Goal: Transaction & Acquisition: Book appointment/travel/reservation

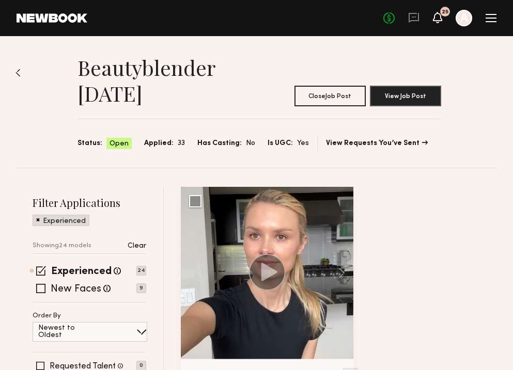
click at [436, 19] on icon at bounding box center [437, 16] width 8 height 7
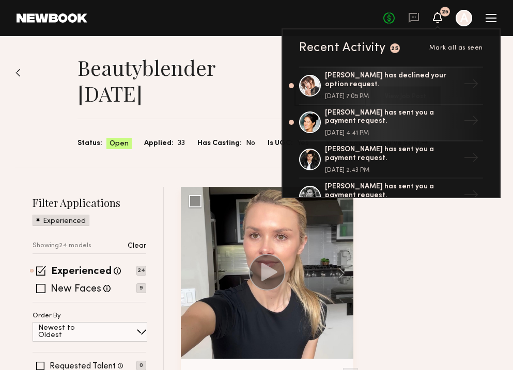
click at [245, 58] on h1 "Beautyblender [DATE]" at bounding box center [180, 81] width 207 height 52
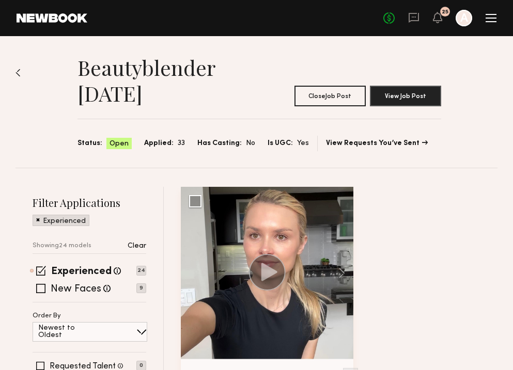
click at [491, 19] on div at bounding box center [490, 18] width 11 height 8
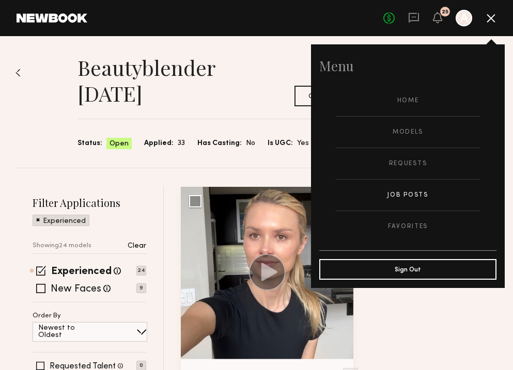
click at [409, 196] on link "Job Posts" at bounding box center [408, 195] width 144 height 31
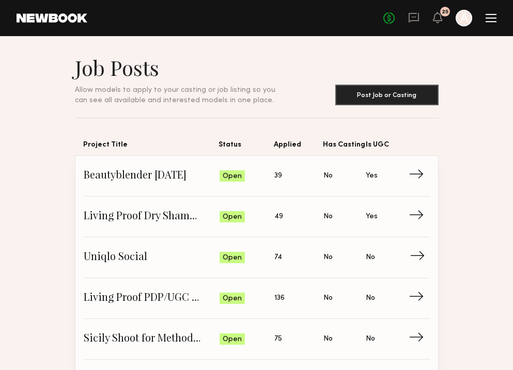
click at [141, 257] on span "Uniqlo Social" at bounding box center [152, 257] width 136 height 15
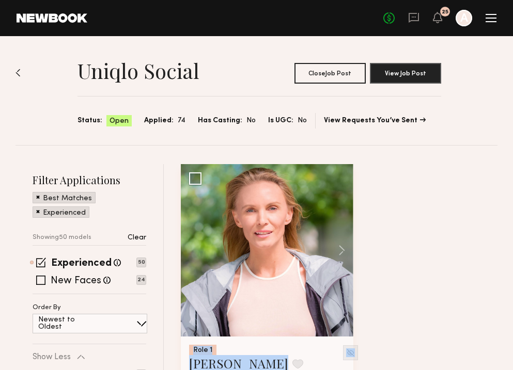
scroll to position [17, 0]
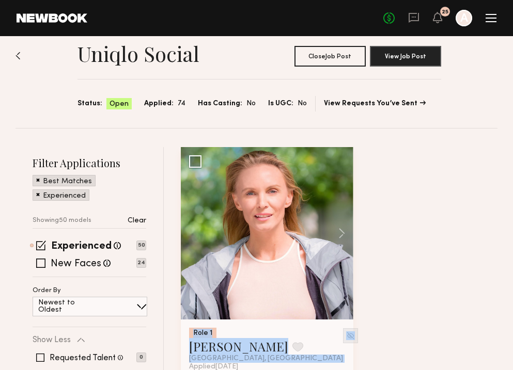
drag, startPoint x: 499, startPoint y: 256, endPoint x: 474, endPoint y: 370, distance: 116.9
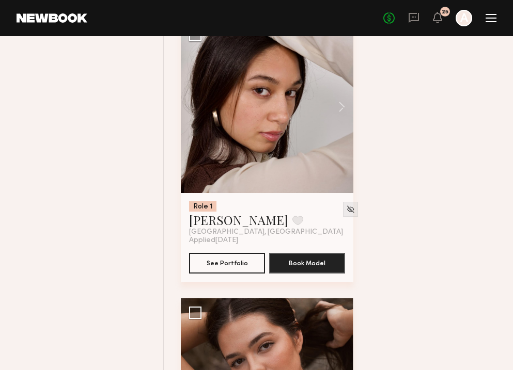
scroll to position [699, 0]
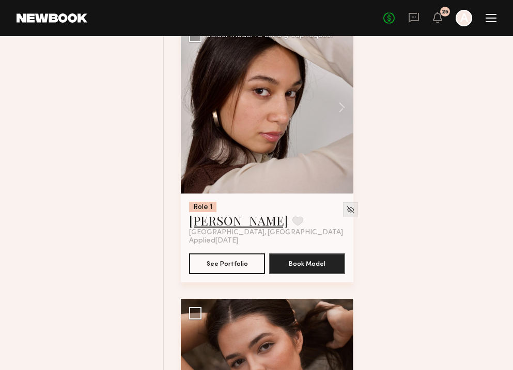
click at [214, 224] on link "Ashlie D." at bounding box center [238, 220] width 99 height 17
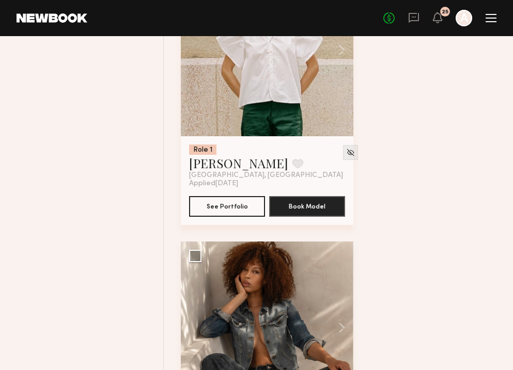
scroll to position [1318, 0]
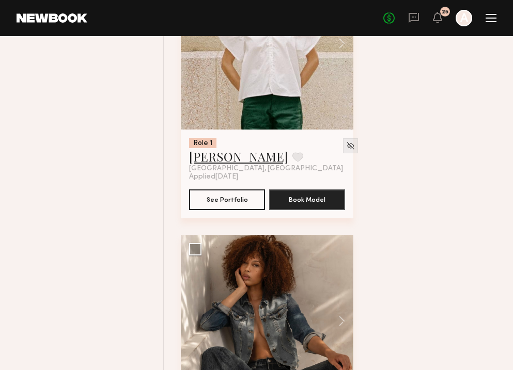
click at [217, 159] on link "Katarina J." at bounding box center [238, 156] width 99 height 17
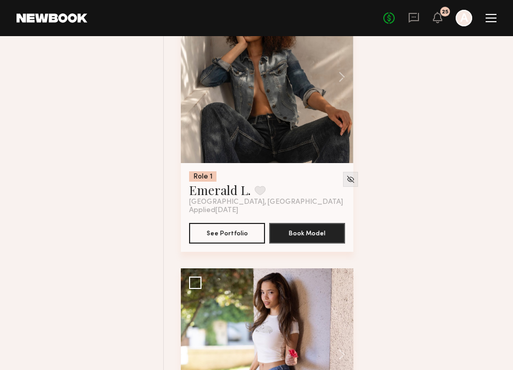
scroll to position [1587, 0]
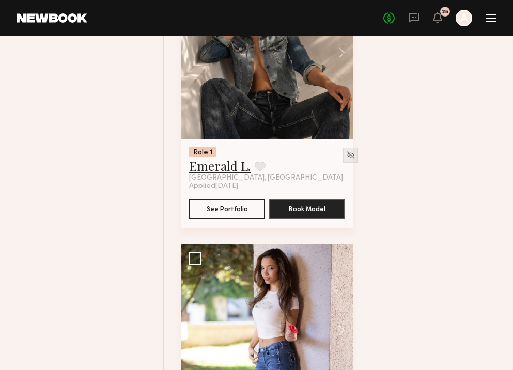
click at [221, 164] on link "Emerald L." at bounding box center [219, 165] width 61 height 17
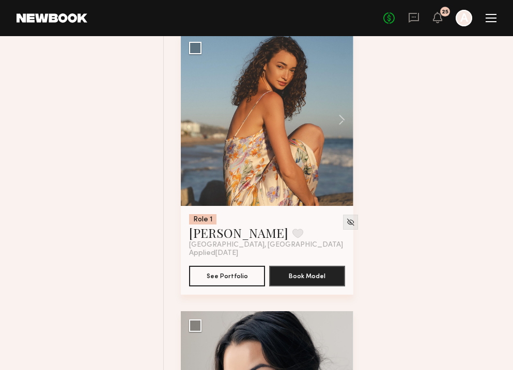
scroll to position [2372, 0]
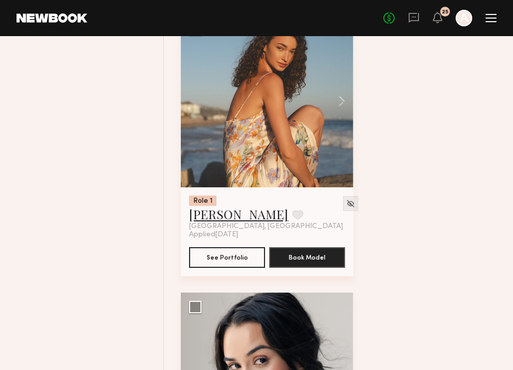
click at [213, 222] on link "Paige F." at bounding box center [238, 214] width 99 height 17
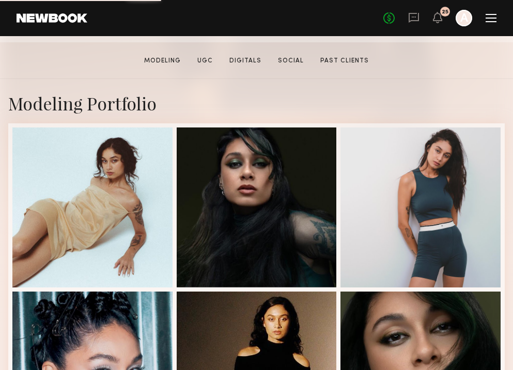
scroll to position [207, 0]
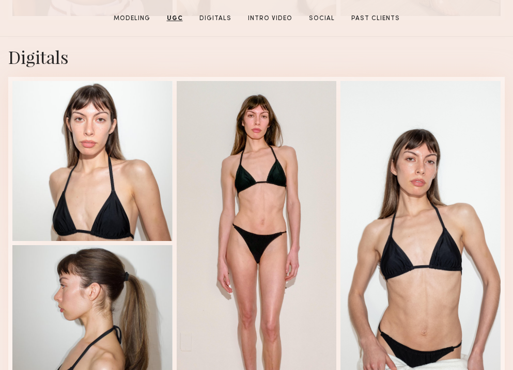
scroll to position [1405, 0]
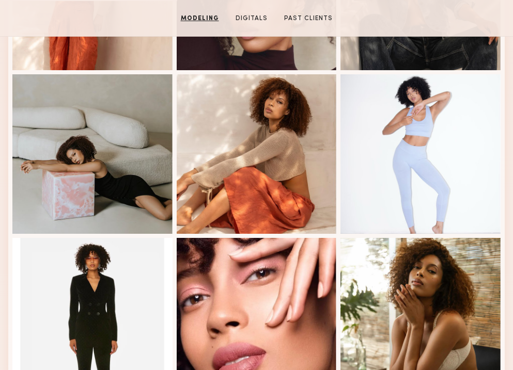
scroll to position [434, 0]
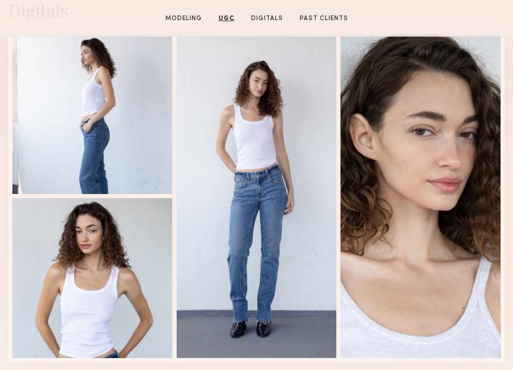
scroll to position [1301, 0]
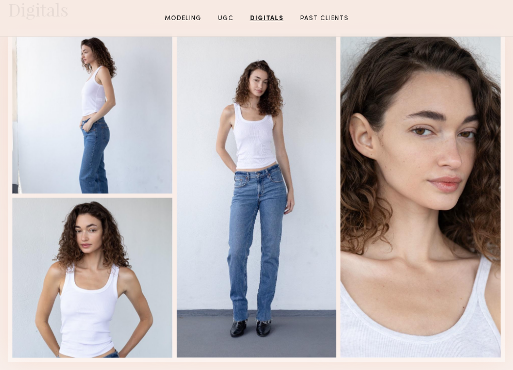
click at [503, 228] on div at bounding box center [421, 195] width 166 height 332
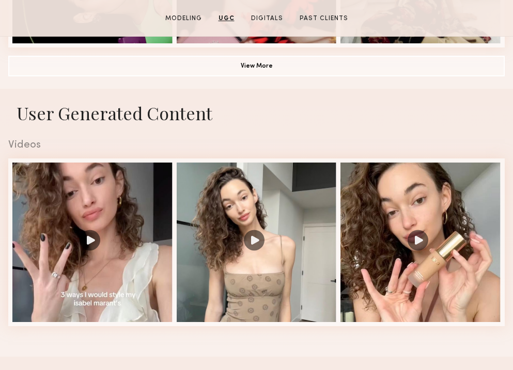
scroll to position [909, 0]
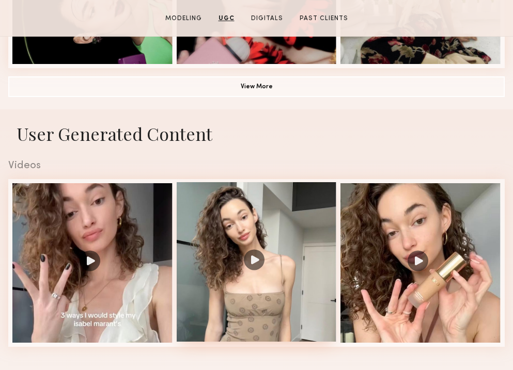
click at [277, 260] on div at bounding box center [257, 262] width 160 height 160
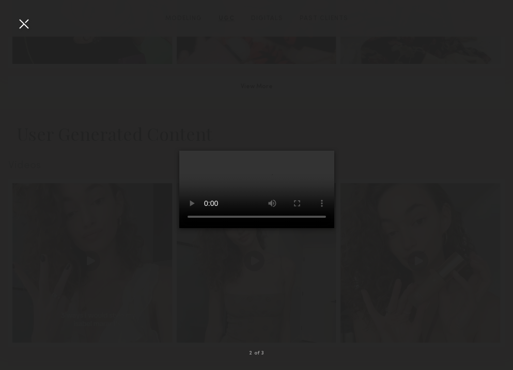
click at [24, 23] on div at bounding box center [23, 23] width 17 height 17
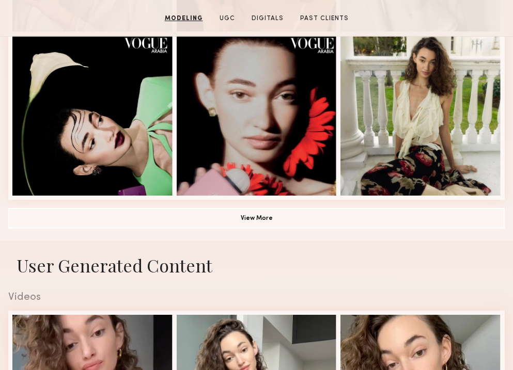
scroll to position [764, 0]
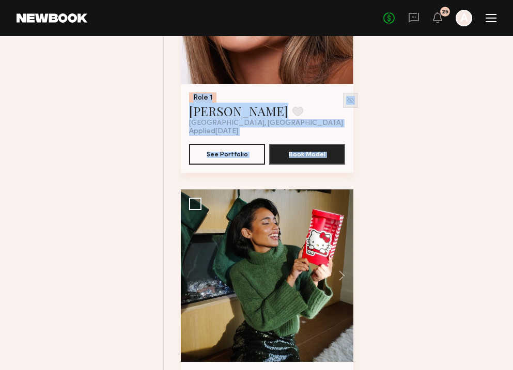
scroll to position [9344, 0]
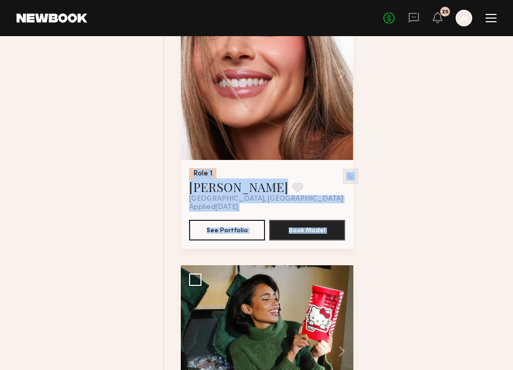
drag, startPoint x: 501, startPoint y: 362, endPoint x: 492, endPoint y: -6, distance: 368.8
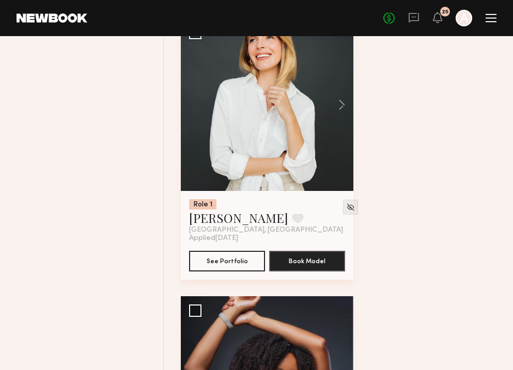
scroll to position [8095, 0]
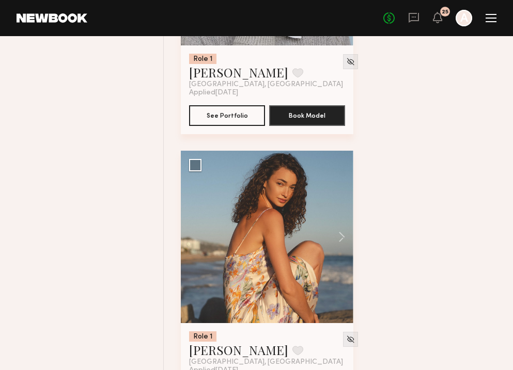
scroll to position [1441, 0]
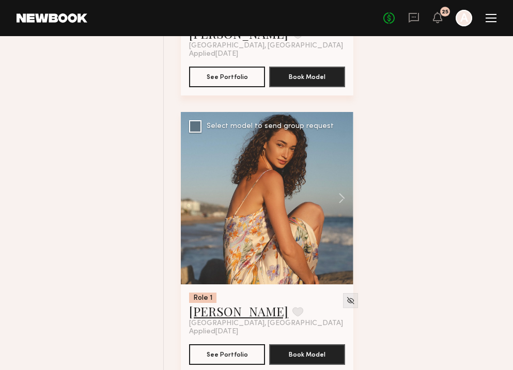
click at [212, 319] on link "Paige F." at bounding box center [238, 311] width 99 height 17
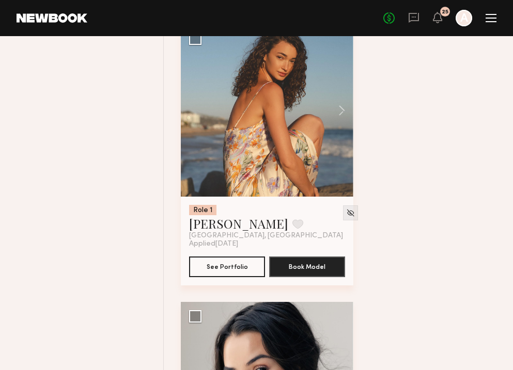
scroll to position [1544, 0]
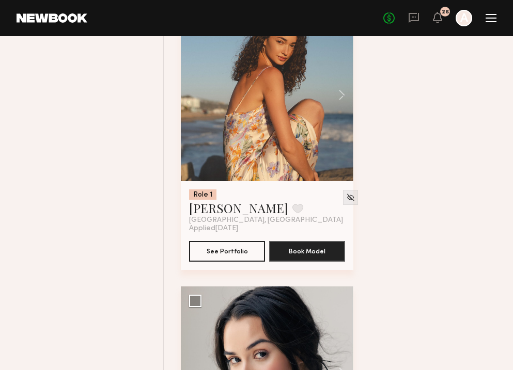
click at [436, 27] on header "Home Models Requests Job Posts Favorites Sign Out No fees up to $5,000 26 A" at bounding box center [256, 18] width 513 height 36
click at [437, 21] on icon at bounding box center [437, 16] width 8 height 7
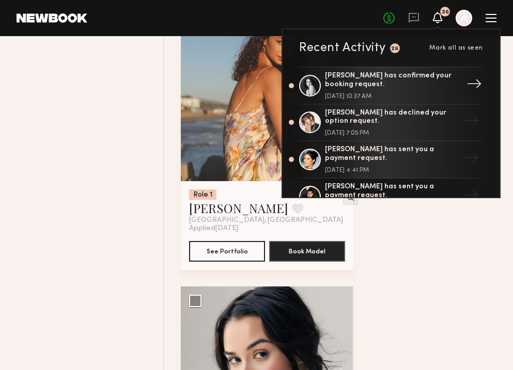
click at [388, 82] on div "Paige F. has confirmed your booking request." at bounding box center [392, 81] width 134 height 18
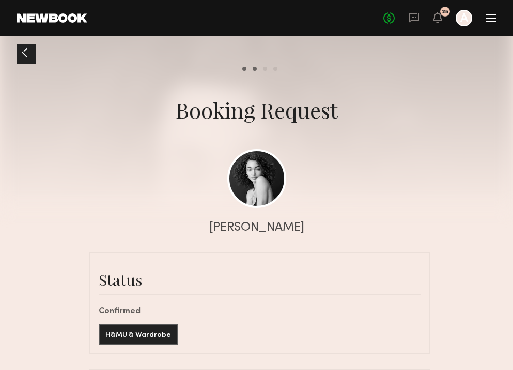
click at [396, 193] on div at bounding box center [256, 104] width 513 height 209
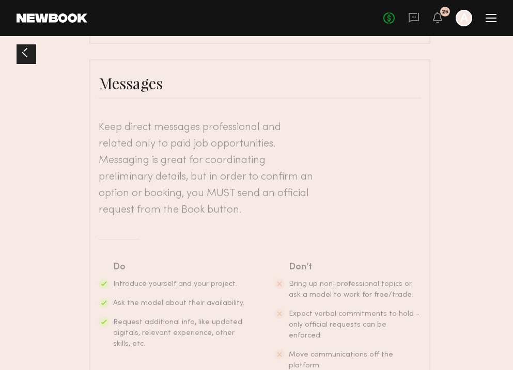
scroll to position [1012, 0]
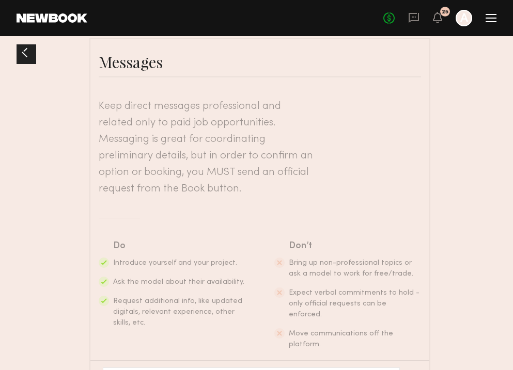
click at [148, 134] on header "Keep direct messages professional and related only to paid job opportunities. M…" at bounding box center [207, 147] width 217 height 99
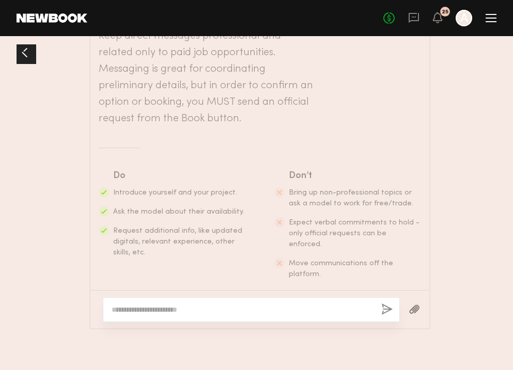
scroll to position [1092, 0]
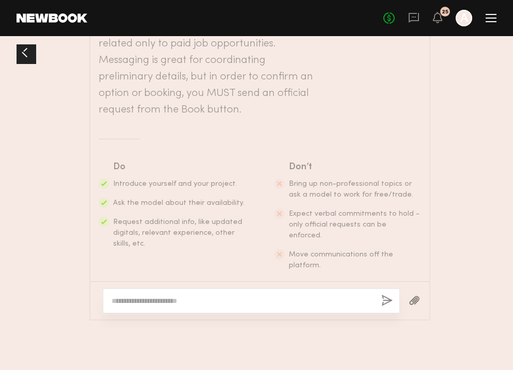
click at [180, 299] on textarea at bounding box center [242, 301] width 261 height 10
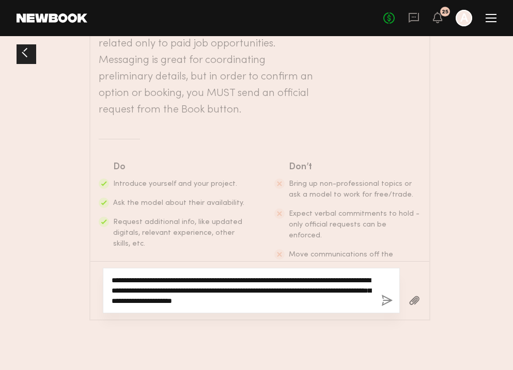
type textarea "**********"
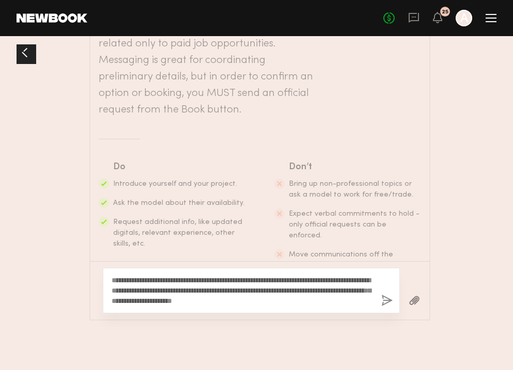
click at [385, 299] on button "button" at bounding box center [386, 301] width 11 height 13
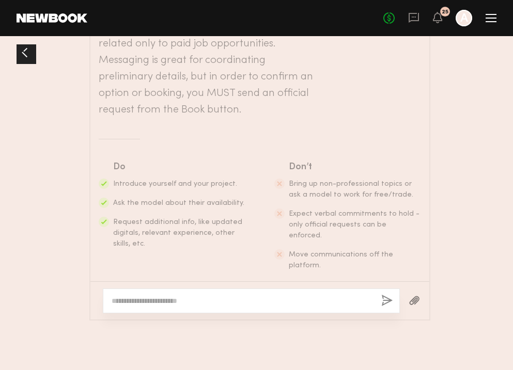
scroll to position [146, 0]
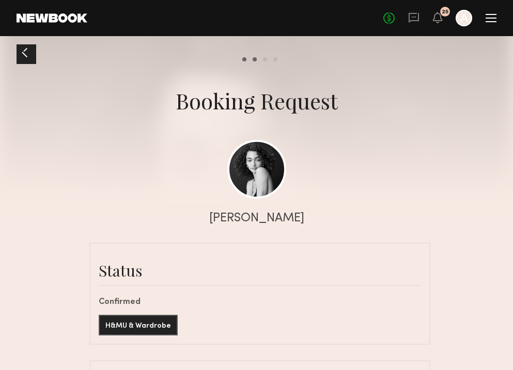
scroll to position [0, 0]
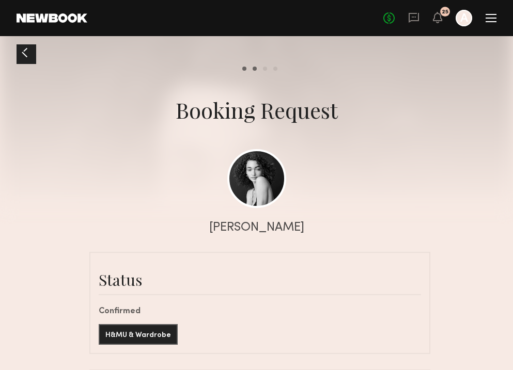
click at [443, 21] on div "No fees up to $5,000 25 A" at bounding box center [439, 18] width 113 height 17
click at [438, 18] on icon at bounding box center [437, 16] width 8 height 7
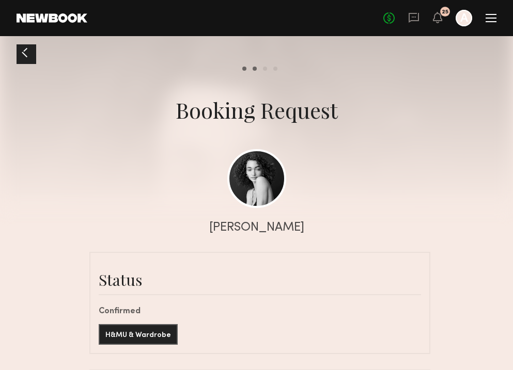
click at [482, 89] on div at bounding box center [256, 104] width 513 height 209
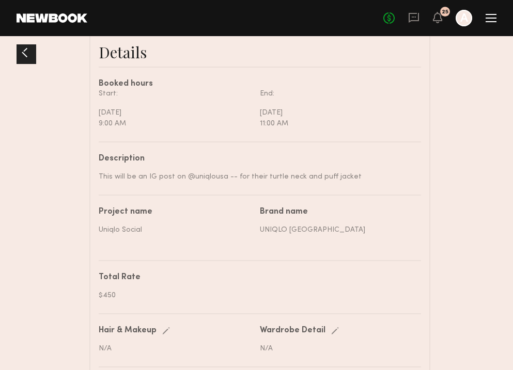
scroll to position [351, 0]
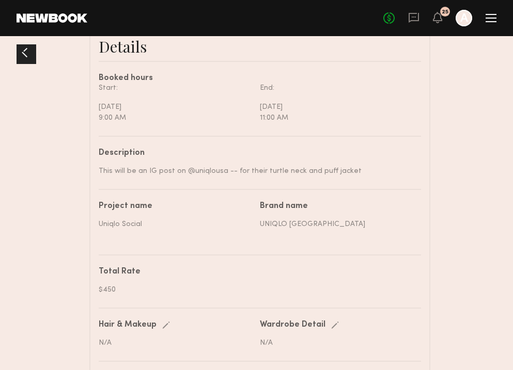
click at [472, 117] on div "Send request Model response Review hours worked Pay model Booking Request Paige…" at bounding box center [256, 376] width 513 height 1367
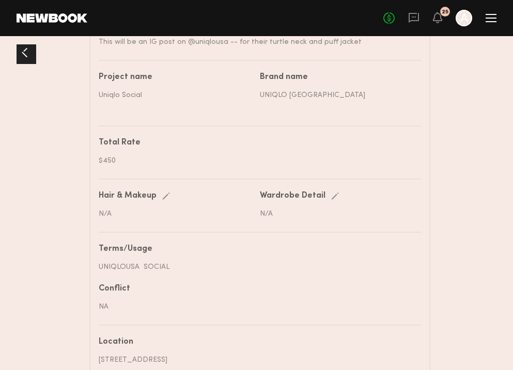
scroll to position [496, 0]
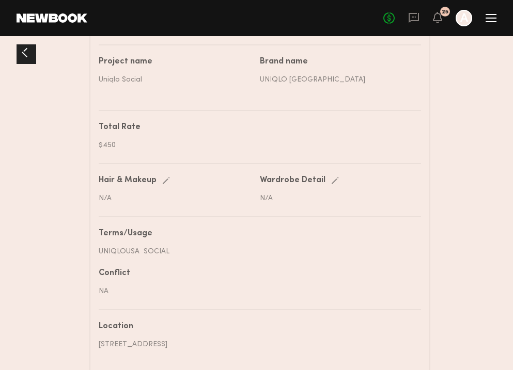
click at [494, 23] on div "No fees up to $5,000 25 A" at bounding box center [439, 18] width 113 height 17
click at [490, 20] on div at bounding box center [490, 18] width 11 height 8
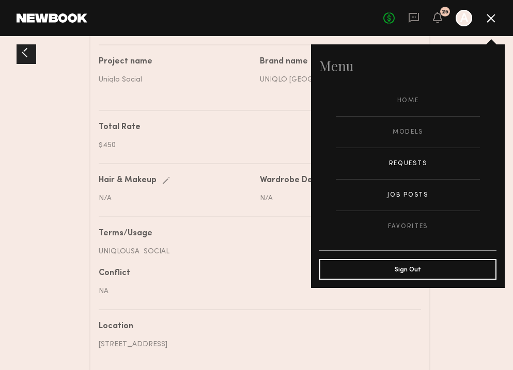
click at [408, 185] on link "Job Posts" at bounding box center [408, 195] width 144 height 31
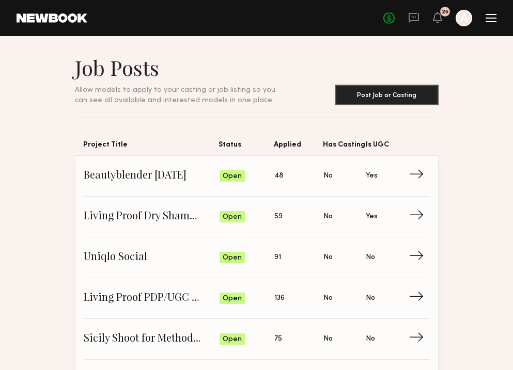
click at [412, 209] on span "→" at bounding box center [419, 216] width 21 height 15
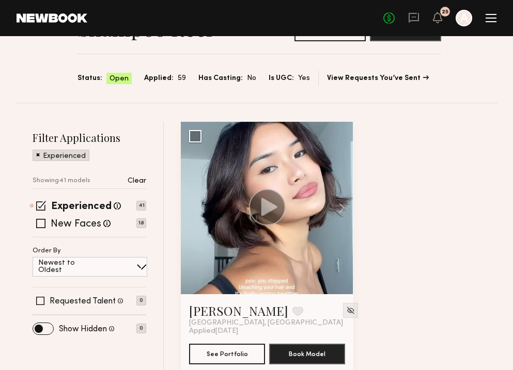
scroll to position [83, 0]
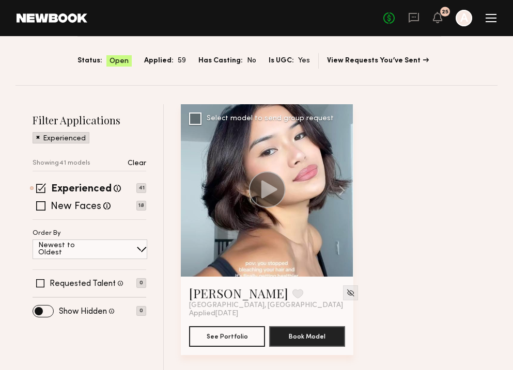
click at [271, 184] on circle at bounding box center [267, 189] width 37 height 37
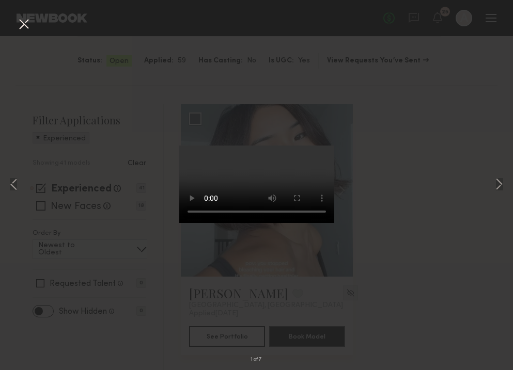
click at [446, 211] on div "1 of 7" at bounding box center [256, 185] width 513 height 370
click at [22, 25] on button at bounding box center [23, 24] width 17 height 19
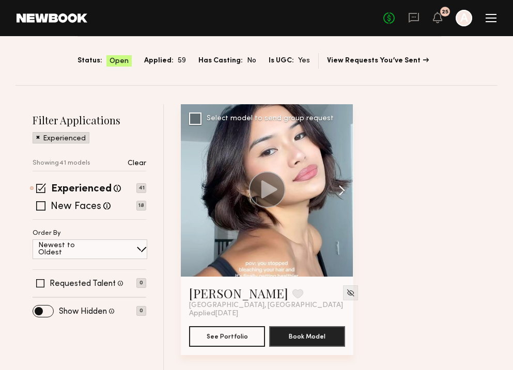
click at [321, 249] on button at bounding box center [336, 190] width 33 height 172
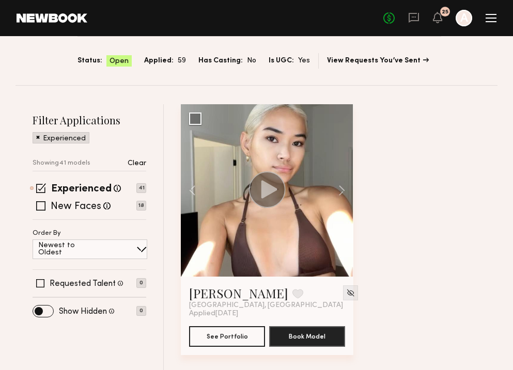
click at [223, 291] on link "Czarina K." at bounding box center [238, 293] width 99 height 17
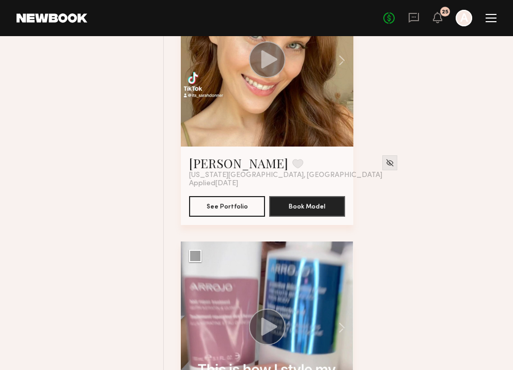
scroll to position [2355, 0]
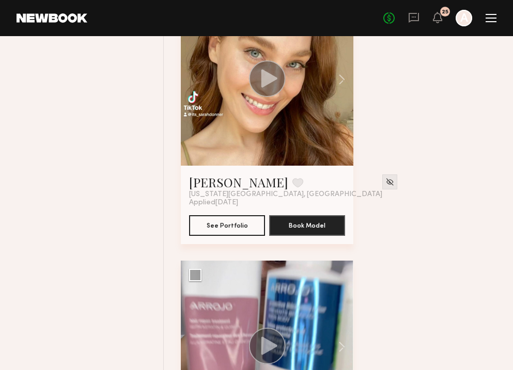
scroll to position [2313, 0]
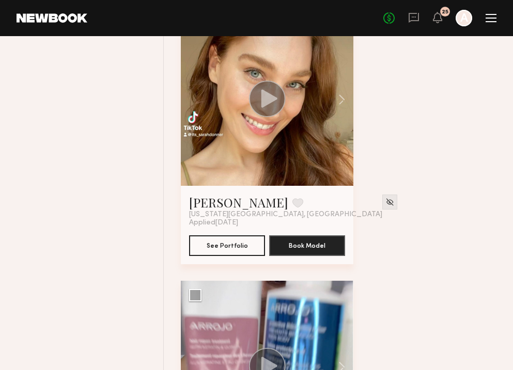
click at [275, 101] on circle at bounding box center [267, 99] width 37 height 37
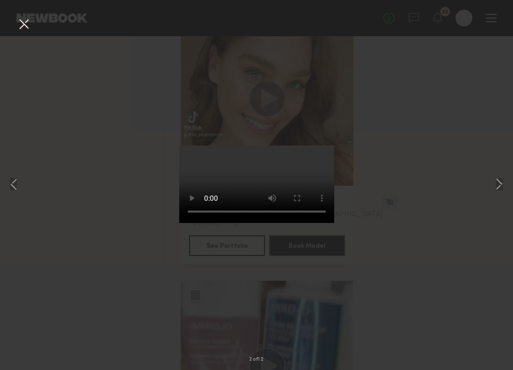
click at [27, 23] on button at bounding box center [23, 24] width 17 height 19
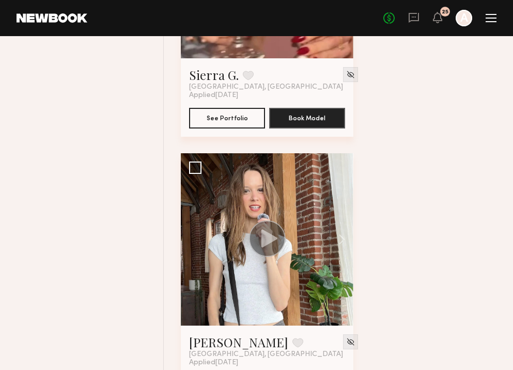
scroll to position [3511, 0]
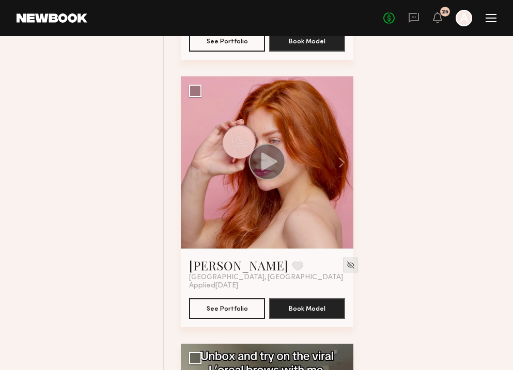
scroll to position [3863, 0]
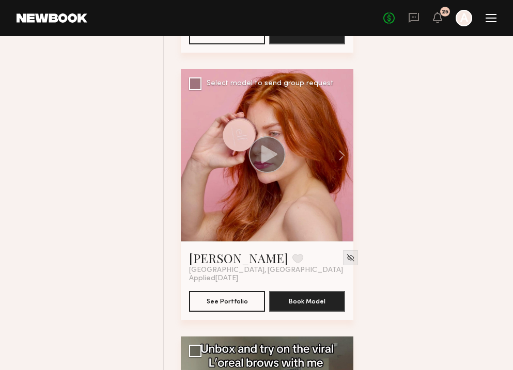
click at [262, 153] on icon at bounding box center [269, 154] width 16 height 18
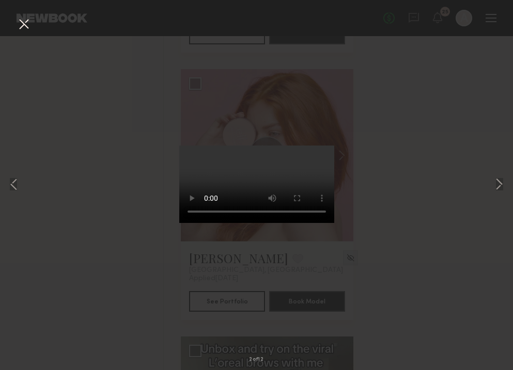
click at [24, 25] on button at bounding box center [23, 24] width 17 height 19
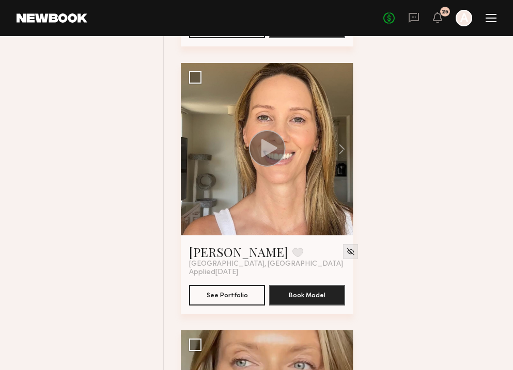
scroll to position [4420, 0]
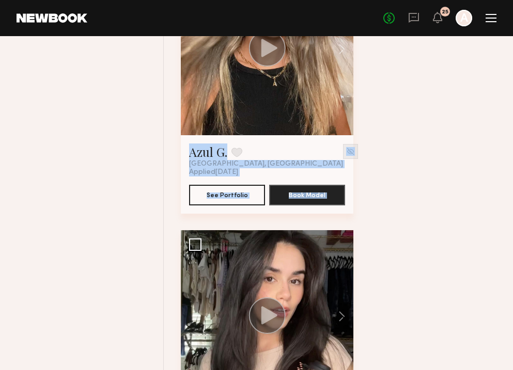
scroll to position [10486, 0]
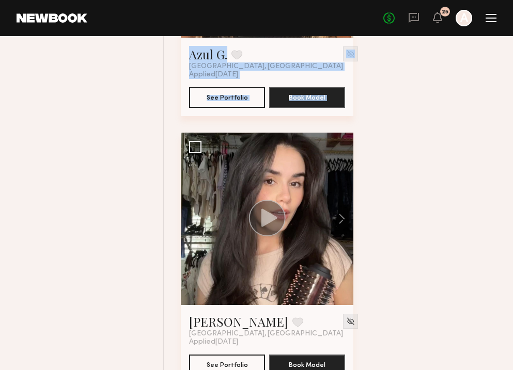
drag, startPoint x: 440, startPoint y: 271, endPoint x: 406, endPoint y: 297, distance: 42.8
click at [312, 359] on button "Book Model" at bounding box center [307, 364] width 76 height 21
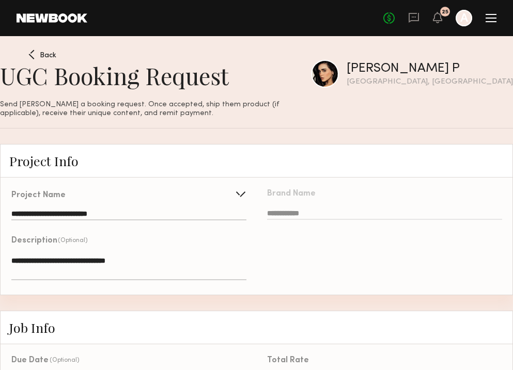
click at [330, 106] on div "UGC Booking Request Send Priscilla P. a booking request. Once accepted, ship th…" at bounding box center [256, 89] width 513 height 79
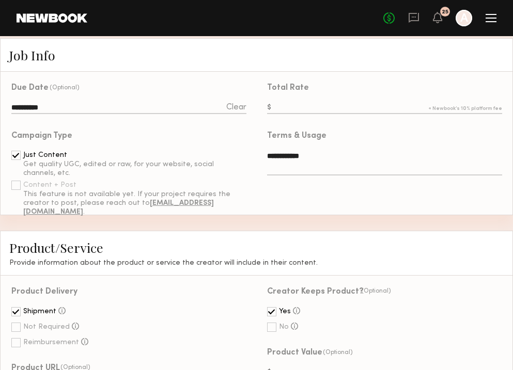
scroll to position [272, 0]
click at [313, 105] on input "text" at bounding box center [384, 109] width 235 height 11
type input "***"
click at [424, 140] on div "**********" at bounding box center [384, 160] width 235 height 54
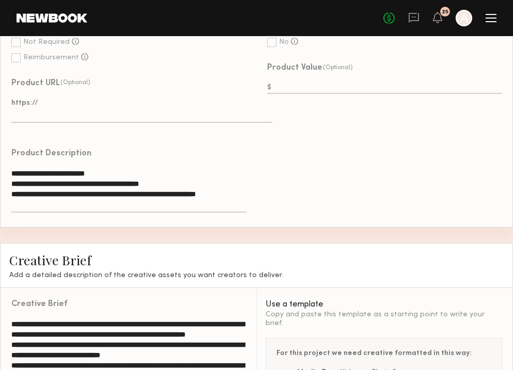
scroll to position [747, 0]
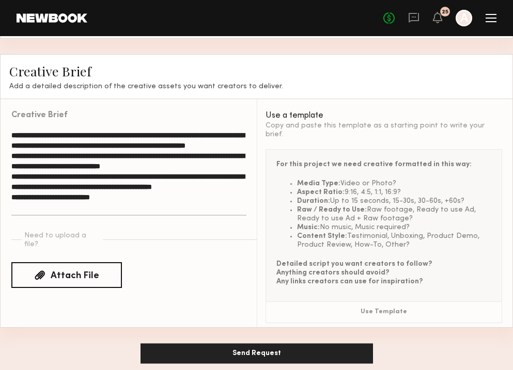
drag, startPoint x: 420, startPoint y: 141, endPoint x: 405, endPoint y: 336, distance: 195.8
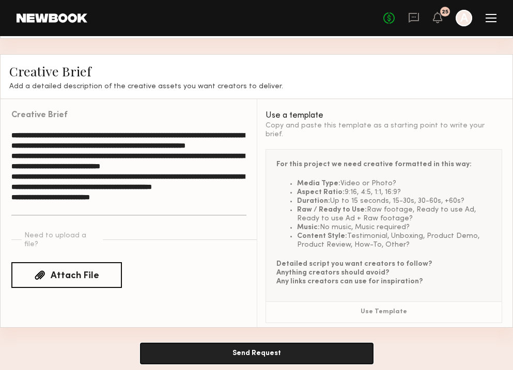
click at [306, 343] on button "Send Request" at bounding box center [256, 353] width 232 height 21
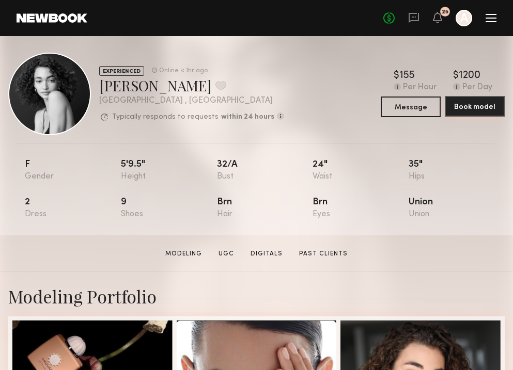
click at [474, 112] on button "Book model" at bounding box center [475, 106] width 60 height 21
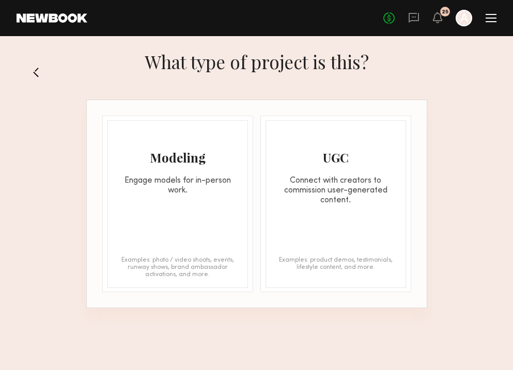
click at [166, 212] on div "Modeling Engage models for in-person work. Examples: photo / video shoots, even…" at bounding box center [177, 204] width 140 height 168
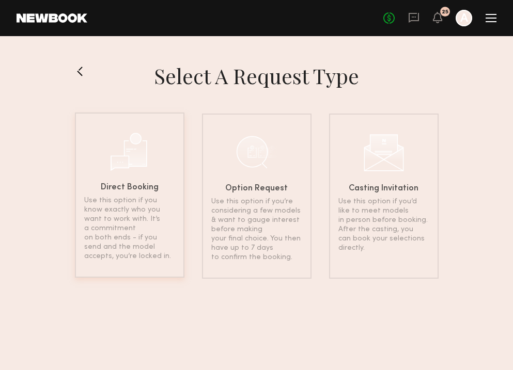
click at [148, 184] on h6 "Direct Booking" at bounding box center [130, 188] width 58 height 8
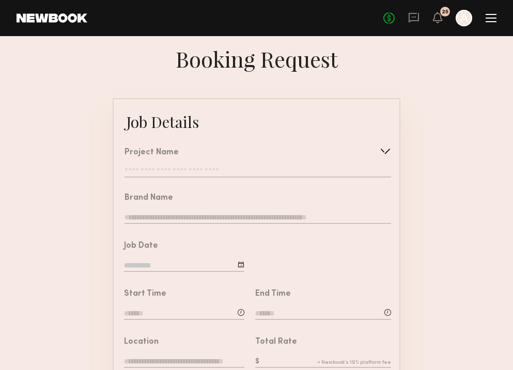
click at [197, 173] on input "text" at bounding box center [257, 172] width 266 height 10
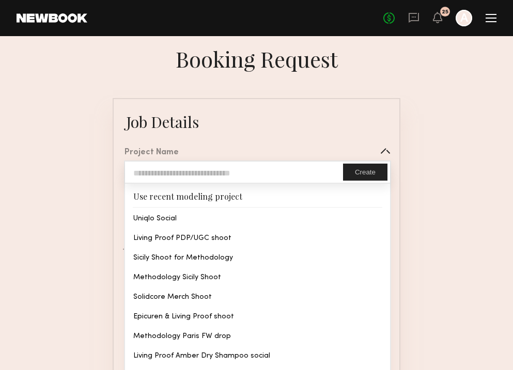
type input "**********"
type textarea "**********"
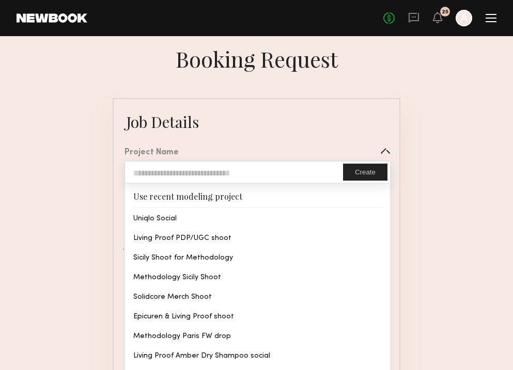
type textarea "**********"
type textarea "**"
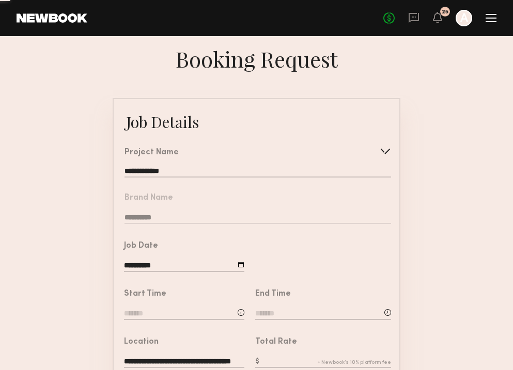
click at [179, 269] on input "**********" at bounding box center [184, 266] width 120 height 11
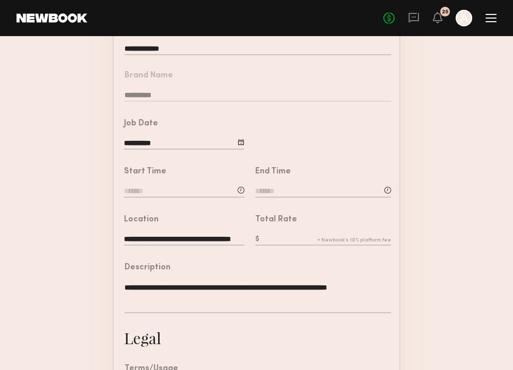
scroll to position [124, 0]
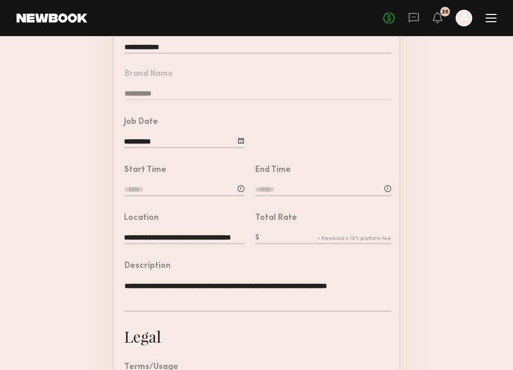
click at [212, 142] on input "**********" at bounding box center [184, 142] width 120 height 11
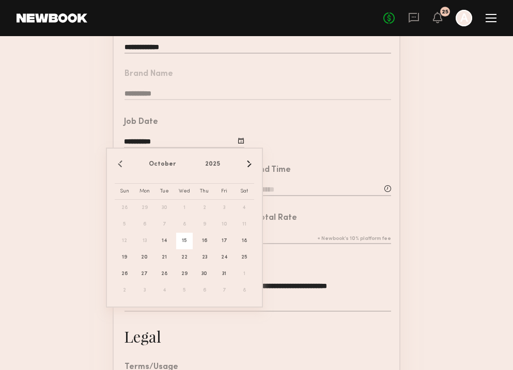
click at [187, 238] on span "15" at bounding box center [184, 241] width 17 height 17
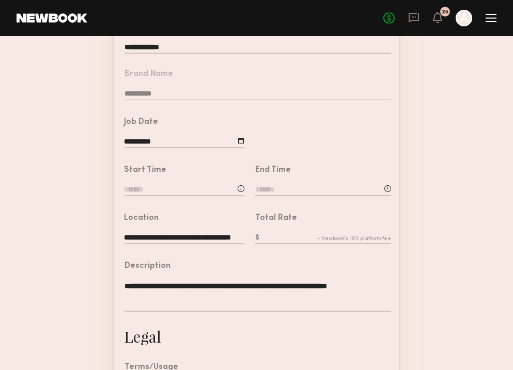
click at [171, 188] on input at bounding box center [184, 190] width 120 height 11
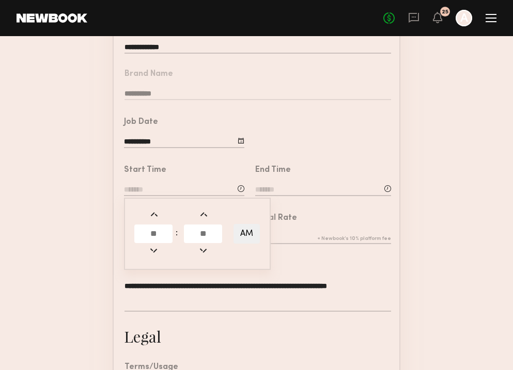
click at [170, 183] on div "Start Time : AM" at bounding box center [184, 181] width 120 height 31
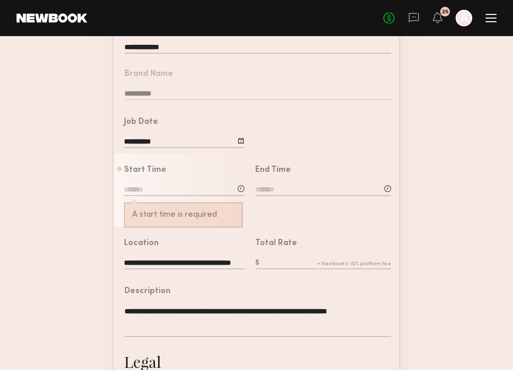
click at [147, 192] on input at bounding box center [184, 190] width 120 height 11
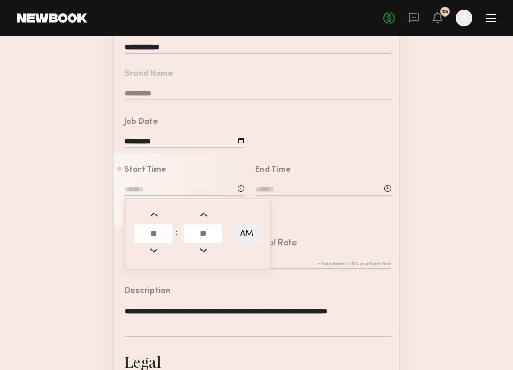
click at [147, 192] on input at bounding box center [184, 190] width 120 height 11
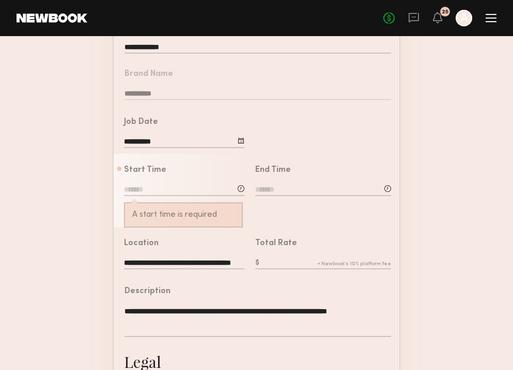
click at [150, 186] on input at bounding box center [184, 190] width 120 height 11
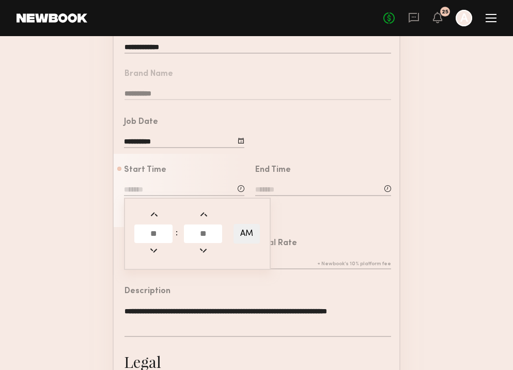
click at [153, 228] on input "text" at bounding box center [153, 234] width 38 height 19
type input "*"
click at [209, 233] on input "text" at bounding box center [203, 234] width 38 height 19
type input "**"
type input "*******"
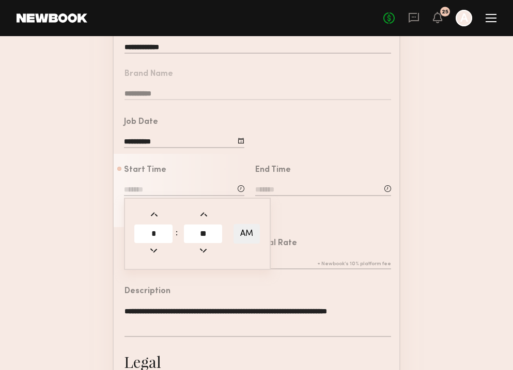
type input "**"
click at [282, 182] on div "End Time" at bounding box center [323, 181] width 136 height 31
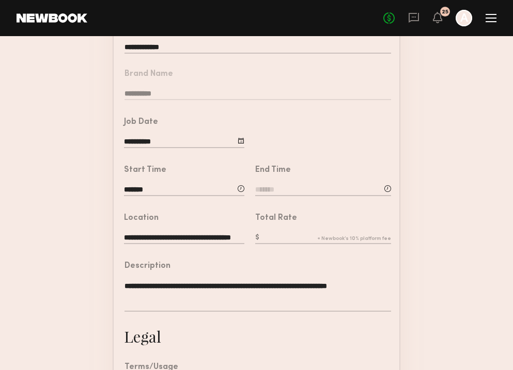
click at [278, 186] on input at bounding box center [323, 190] width 136 height 11
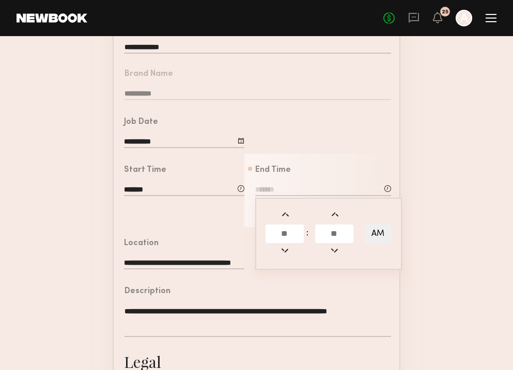
click at [279, 217] on span at bounding box center [284, 214] width 11 height 11
type input "*******"
type input "**"
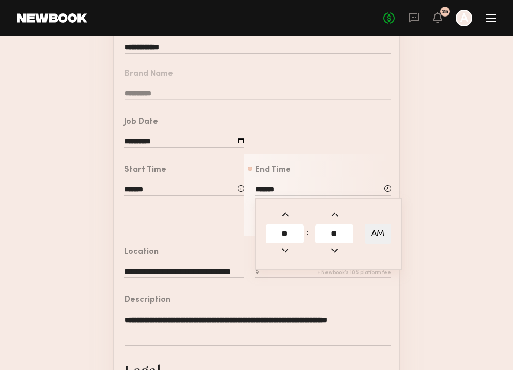
click at [277, 187] on input "*******" at bounding box center [323, 190] width 136 height 11
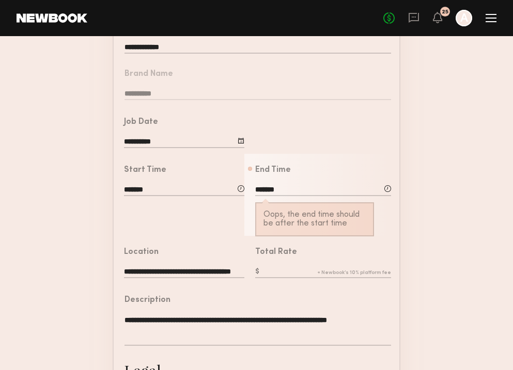
click at [425, 188] on form "**********" at bounding box center [256, 279] width 513 height 610
click at [266, 187] on input "*******" at bounding box center [323, 190] width 136 height 11
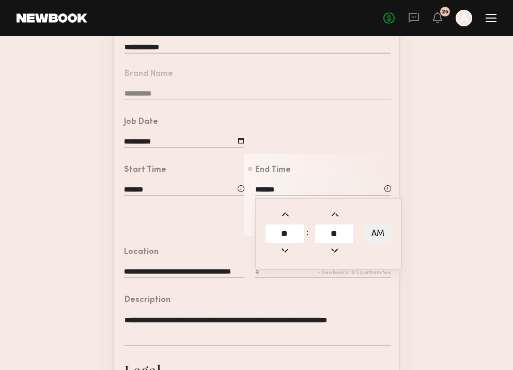
click at [292, 229] on input "**" at bounding box center [284, 234] width 38 height 19
click at [286, 234] on input "**" at bounding box center [284, 234] width 38 height 19
type input "**"
type input "********"
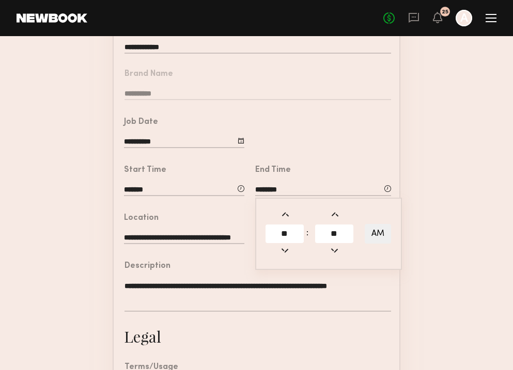
click at [448, 247] on form "**********" at bounding box center [256, 262] width 513 height 576
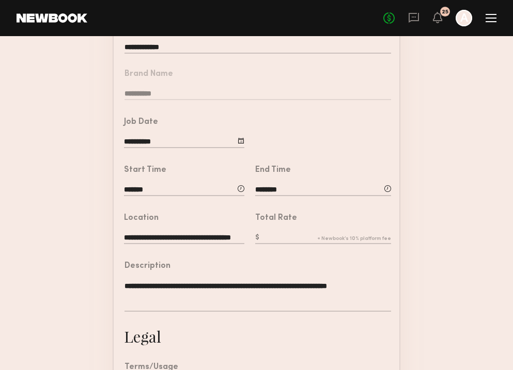
click at [276, 238] on input "text" at bounding box center [323, 238] width 136 height 11
click at [413, 237] on form "**********" at bounding box center [256, 262] width 513 height 576
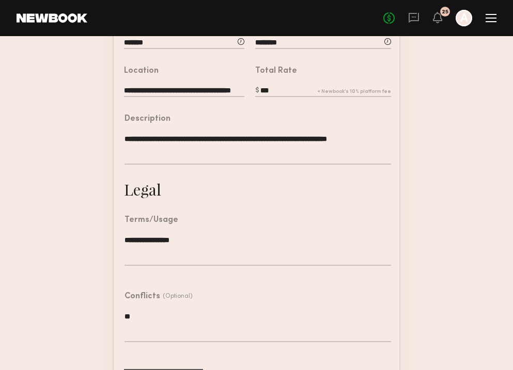
scroll to position [269, 0]
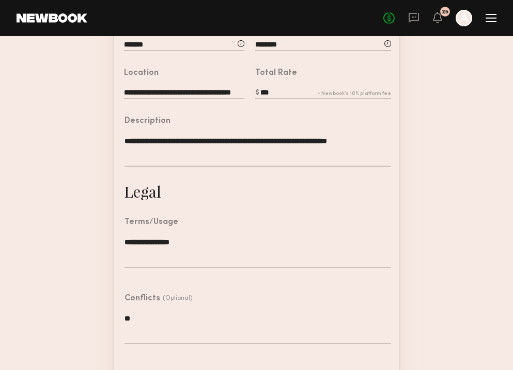
click at [279, 90] on input "***" at bounding box center [323, 93] width 136 height 11
type input "*"
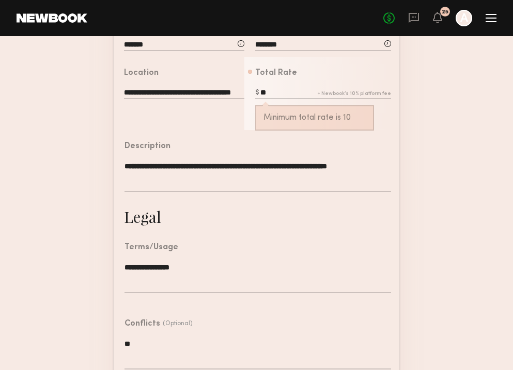
type input "***"
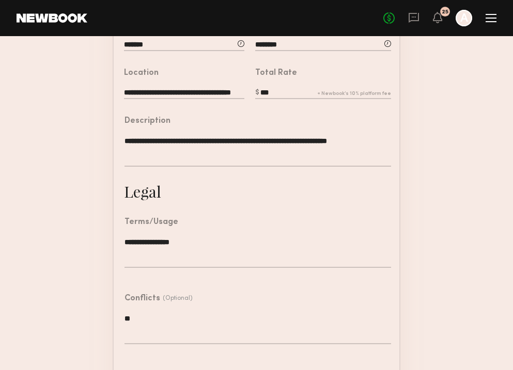
click at [422, 142] on form "**********" at bounding box center [256, 117] width 513 height 576
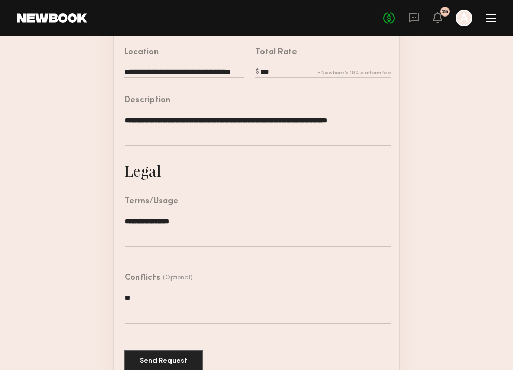
scroll to position [310, 0]
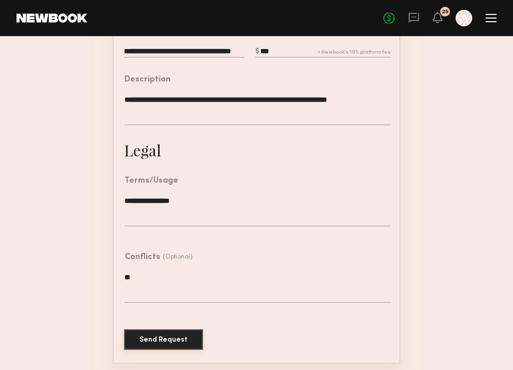
click at [159, 333] on button "Send Request" at bounding box center [163, 339] width 79 height 21
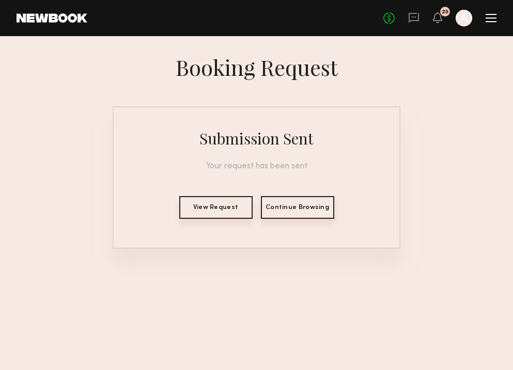
click at [461, 161] on nb-booking-result "Booking Request Submission Sent Your request has been sent View Request Continu…" at bounding box center [256, 151] width 513 height 196
click at [436, 21] on icon at bounding box center [437, 16] width 8 height 7
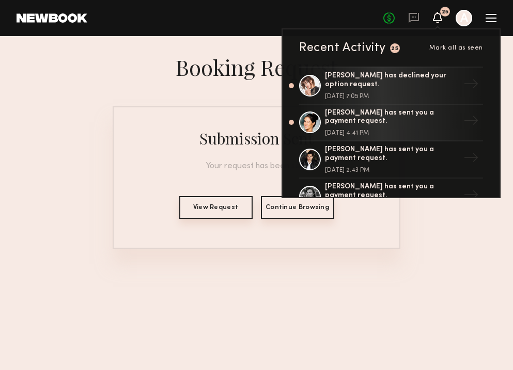
click at [491, 21] on div at bounding box center [490, 21] width 11 height 1
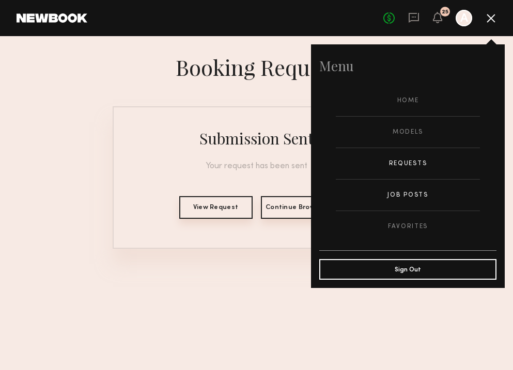
click at [415, 195] on link "Job Posts" at bounding box center [408, 195] width 144 height 31
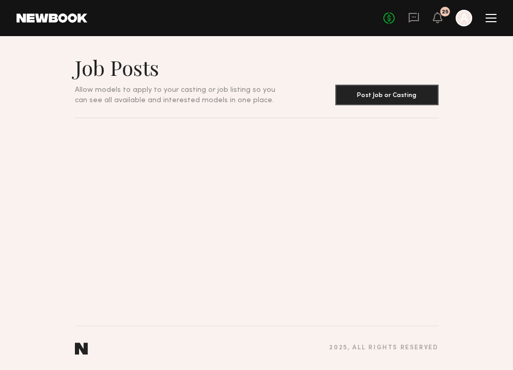
click at [443, 23] on div "No fees up to $5,000 25 A" at bounding box center [439, 18] width 113 height 17
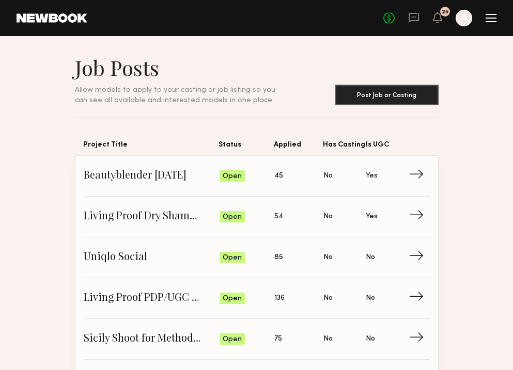
click at [440, 23] on div "25" at bounding box center [437, 18] width 9 height 13
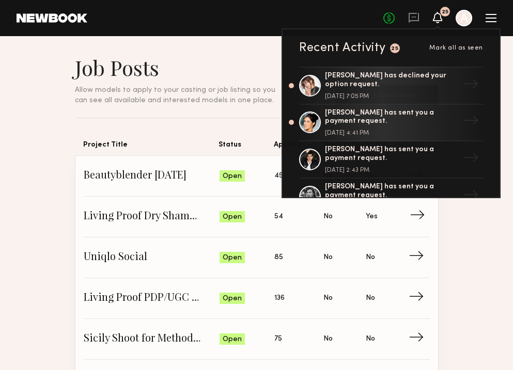
click at [160, 199] on link "Living Proof Dry Shampoo Reel Status: Open Applied: 54 Has Casting: No Is UGC: …" at bounding box center [257, 217] width 346 height 41
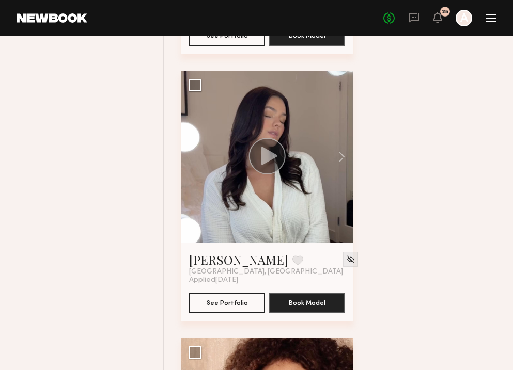
scroll to position [2004, 0]
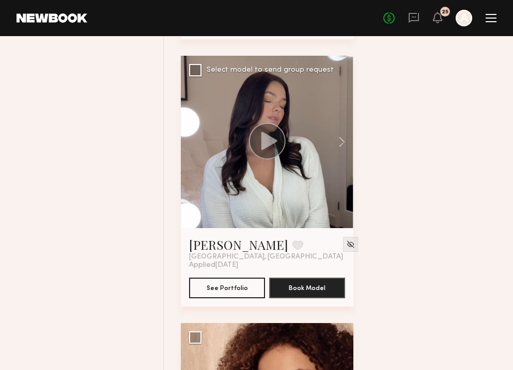
click at [274, 142] on icon at bounding box center [269, 141] width 16 height 18
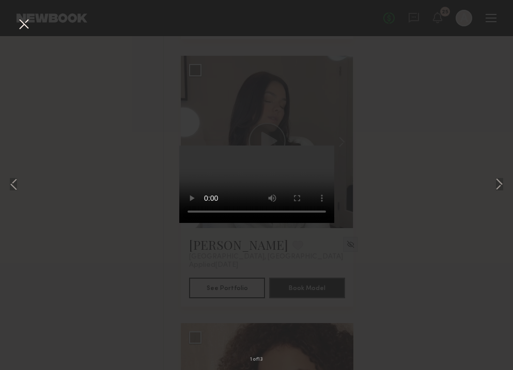
click at [28, 38] on div "1 of 13" at bounding box center [256, 185] width 513 height 370
click at [22, 23] on button at bounding box center [23, 24] width 17 height 19
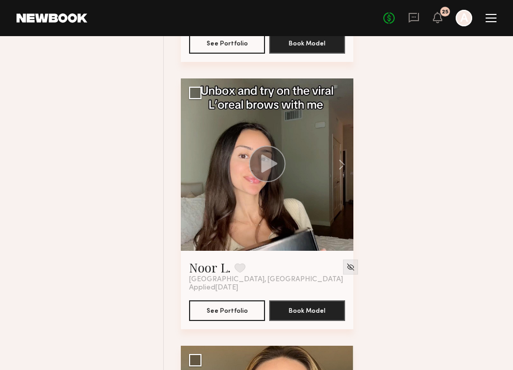
scroll to position [3325, 0]
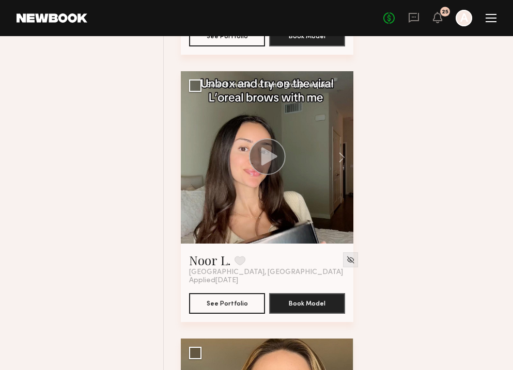
click at [292, 151] on div at bounding box center [267, 157] width 172 height 172
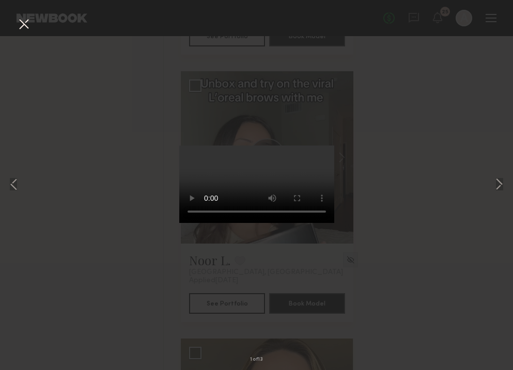
click at [22, 23] on button at bounding box center [23, 24] width 17 height 19
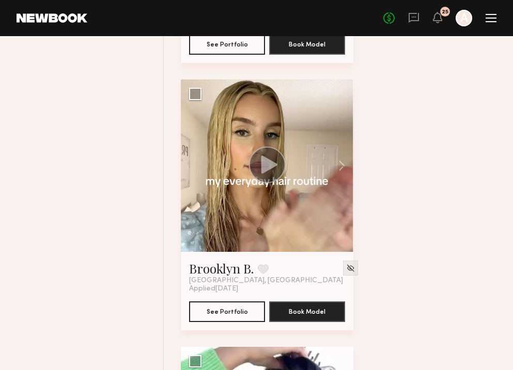
scroll to position [4131, 0]
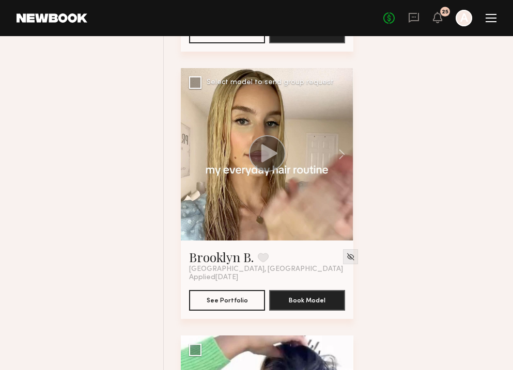
click at [262, 155] on icon at bounding box center [269, 153] width 16 height 18
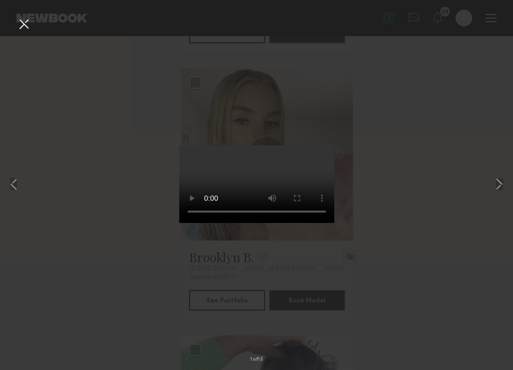
click at [21, 22] on button at bounding box center [23, 24] width 17 height 19
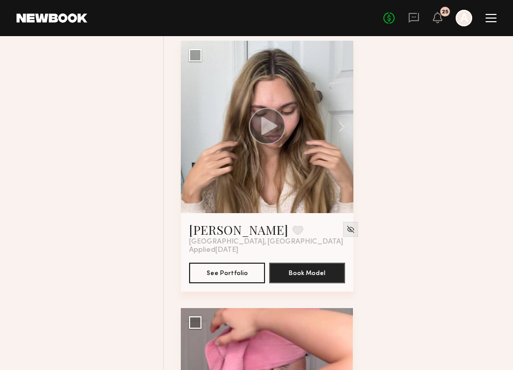
scroll to position [6300, 0]
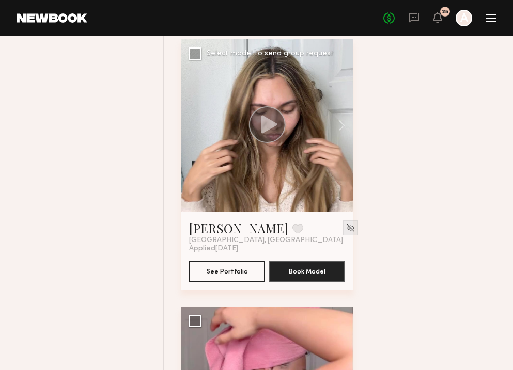
click at [261, 137] on circle at bounding box center [267, 124] width 37 height 37
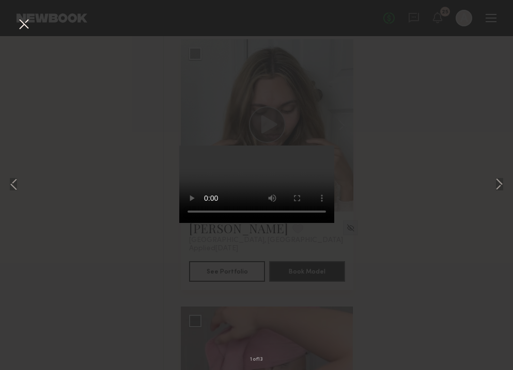
click at [24, 20] on button at bounding box center [23, 24] width 17 height 19
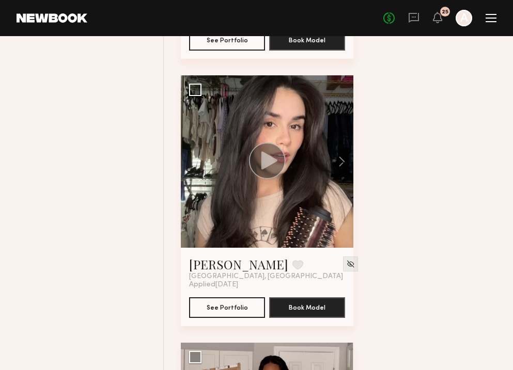
scroll to position [9733, 0]
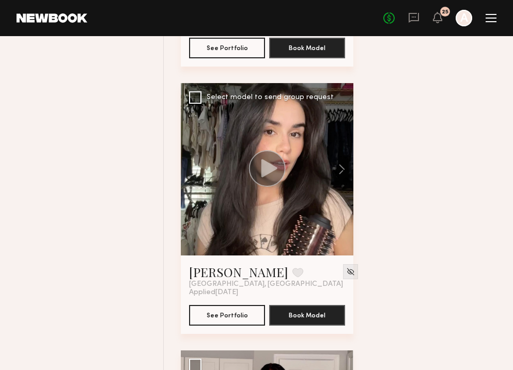
click at [269, 173] on icon at bounding box center [269, 168] width 16 height 18
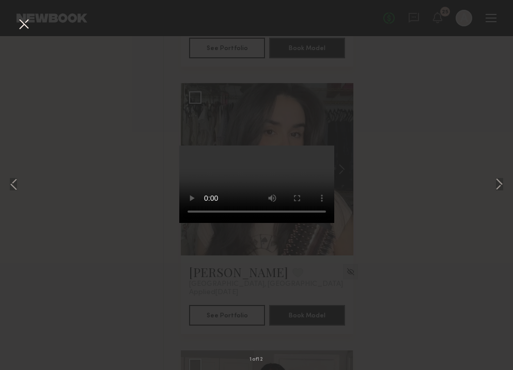
click at [27, 28] on button at bounding box center [23, 24] width 17 height 19
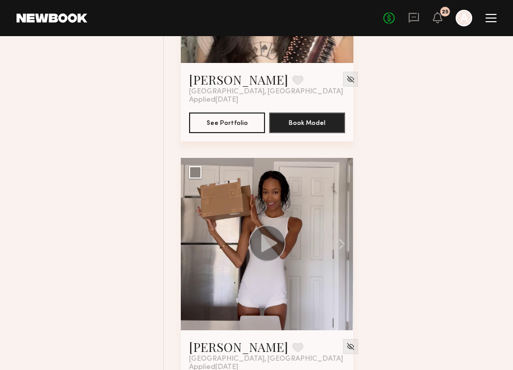
scroll to position [9738, 0]
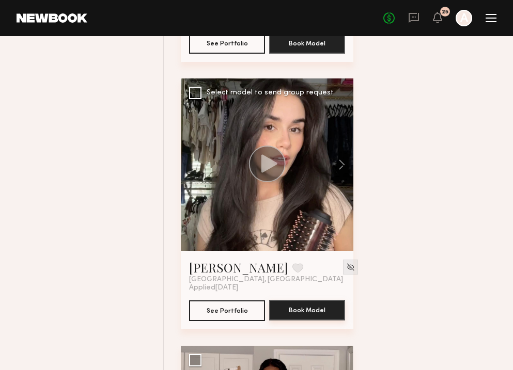
click at [301, 310] on button "Book Model" at bounding box center [307, 310] width 76 height 21
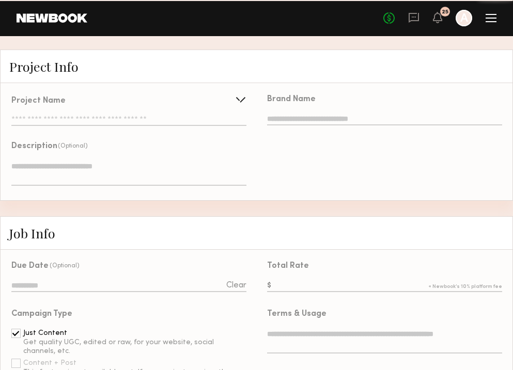
type input "**********"
type textarea "**********"
type input "**********"
type textarea "**********"
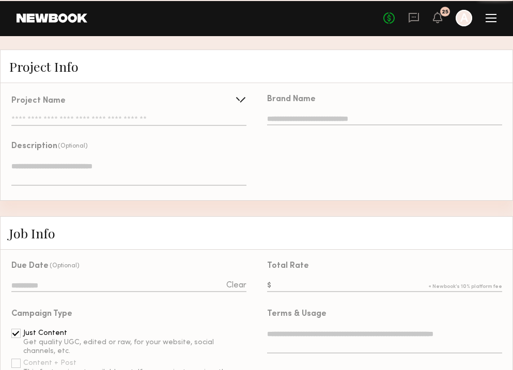
type textarea "**********"
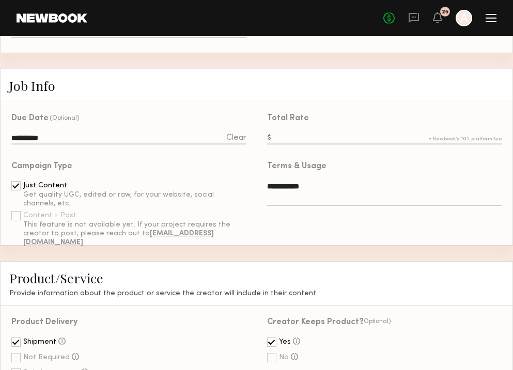
scroll to position [332, 0]
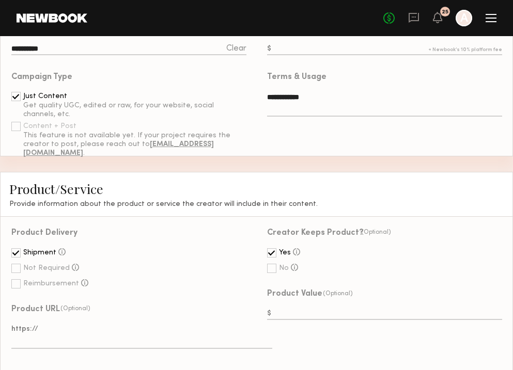
drag, startPoint x: 465, startPoint y: 190, endPoint x: 422, endPoint y: 322, distance: 138.3
click at [422, 322] on div "**********" at bounding box center [256, 291] width 513 height 957
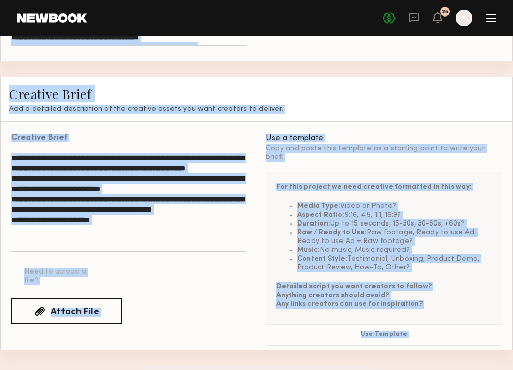
scroll to position [727, 0]
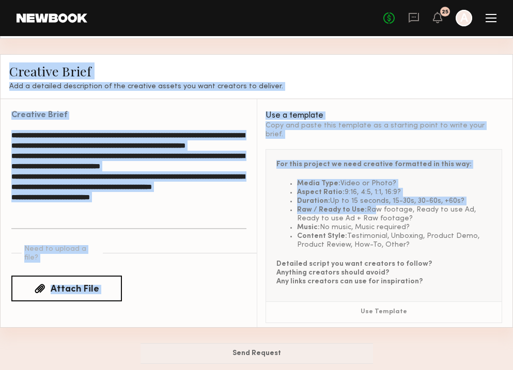
drag, startPoint x: 407, startPoint y: 163, endPoint x: 369, endPoint y: 199, distance: 52.2
click at [108, 145] on textarea "**********" at bounding box center [128, 179] width 235 height 99
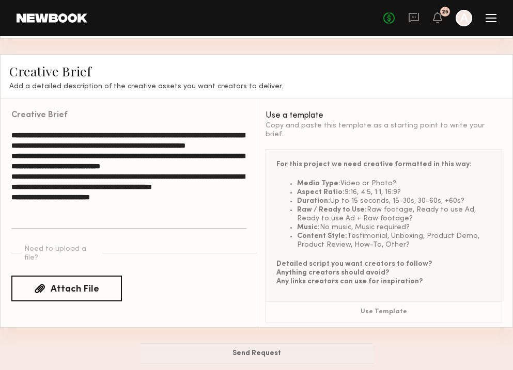
click at [108, 152] on textarea "**********" at bounding box center [128, 179] width 235 height 99
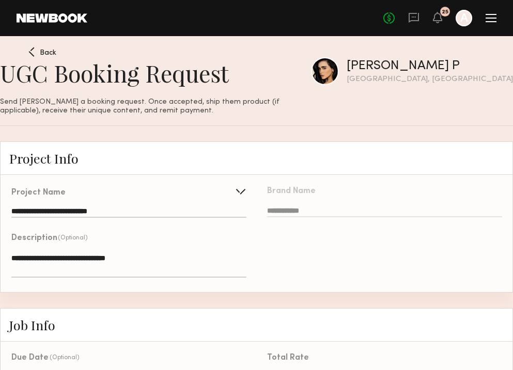
scroll to position [0, 0]
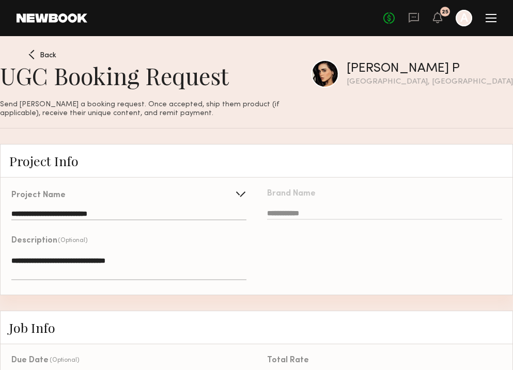
click at [360, 87] on div "UGC Booking Request Send Priscilla P. a booking request. Once accepted, ship th…" at bounding box center [256, 89] width 513 height 79
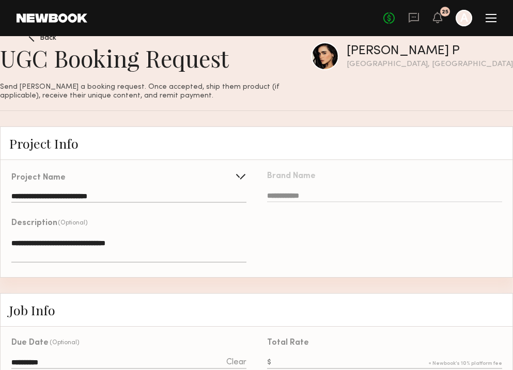
scroll to position [21, 0]
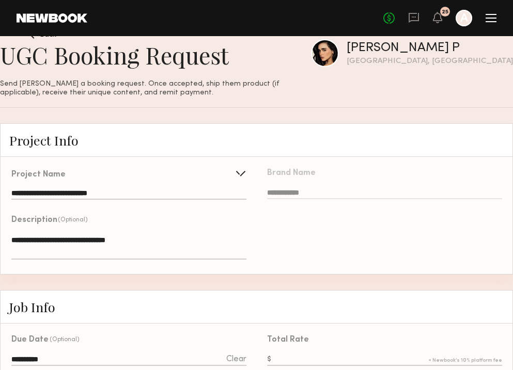
click at [461, 19] on div at bounding box center [463, 18] width 17 height 17
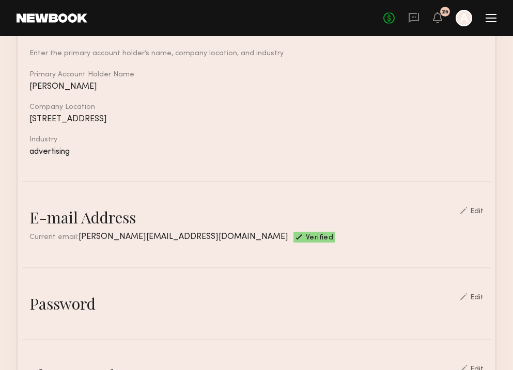
scroll to position [145, 0]
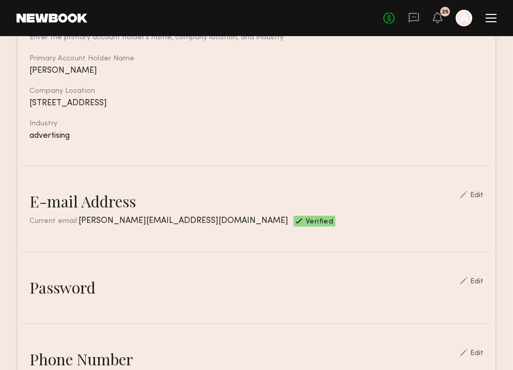
click at [492, 18] on div at bounding box center [490, 18] width 11 height 1
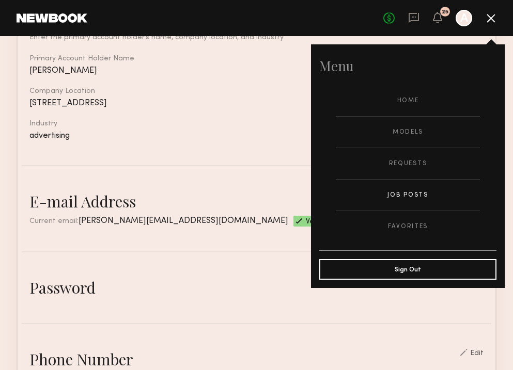
click at [403, 190] on link "Job Posts" at bounding box center [408, 195] width 144 height 31
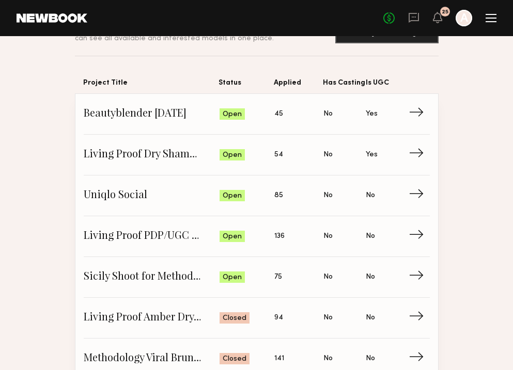
scroll to position [41, 0]
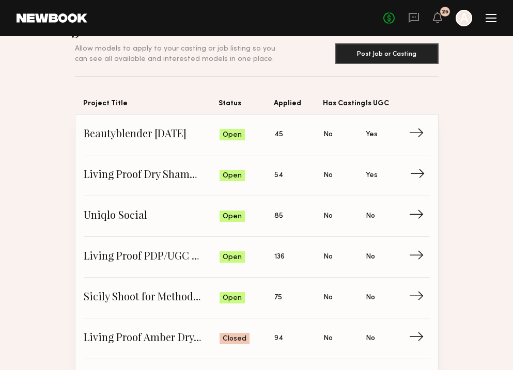
click at [305, 182] on span "Applied: 54" at bounding box center [298, 175] width 49 height 15
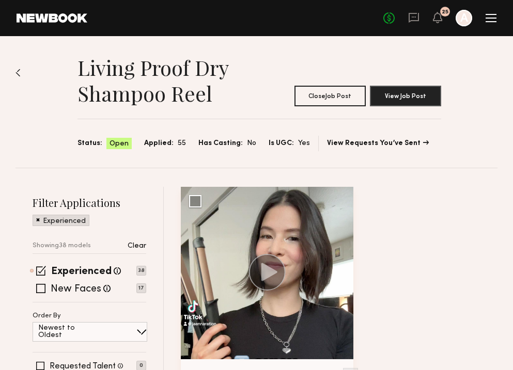
click at [278, 283] on circle at bounding box center [267, 272] width 37 height 37
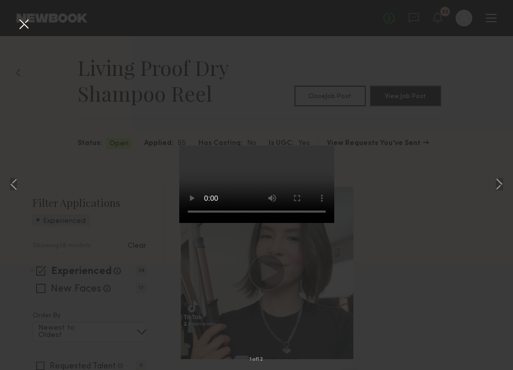
click at [19, 33] on button at bounding box center [23, 24] width 17 height 19
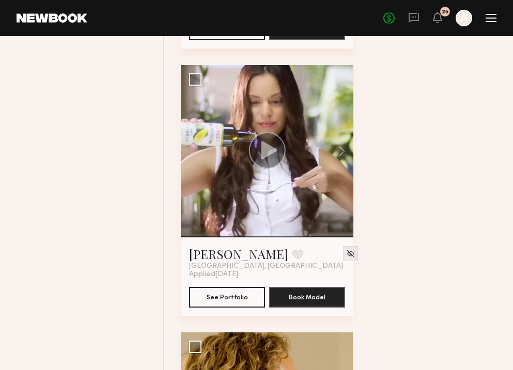
scroll to position [5474, 0]
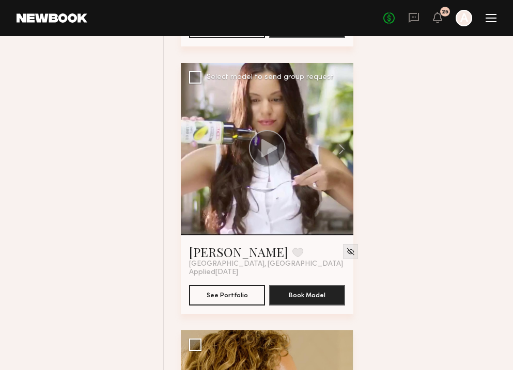
click at [272, 152] on circle at bounding box center [267, 148] width 37 height 37
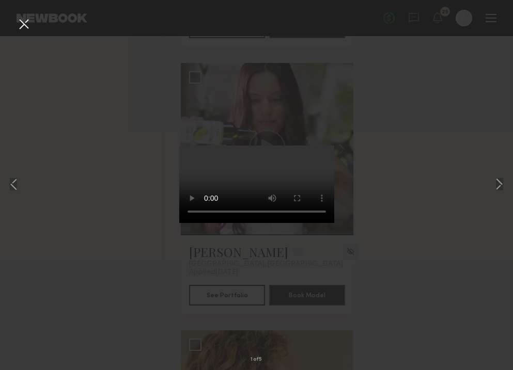
click at [24, 27] on button at bounding box center [23, 24] width 17 height 19
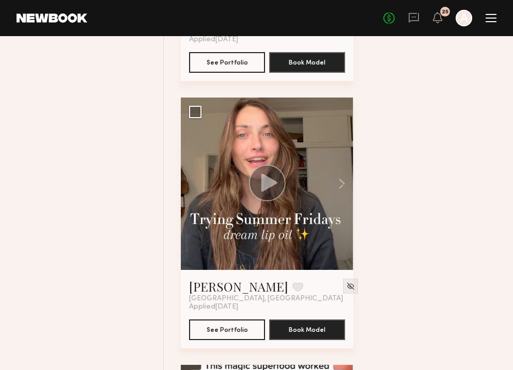
scroll to position [6775, 0]
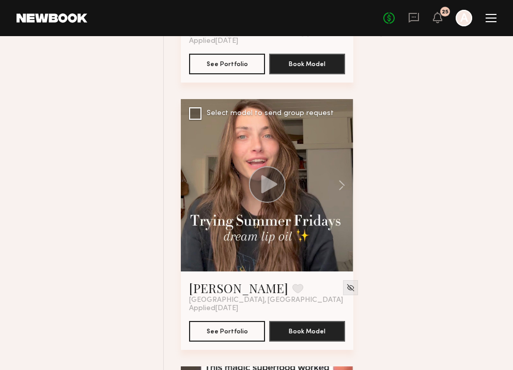
click at [271, 186] on icon at bounding box center [269, 184] width 16 height 18
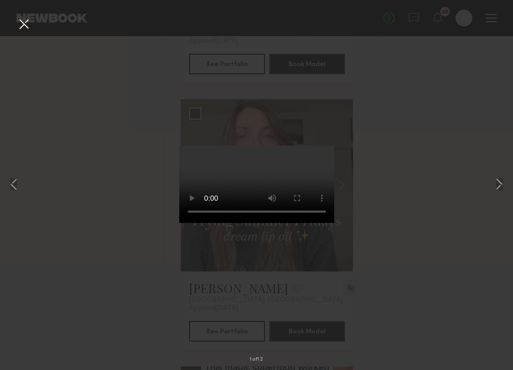
click at [23, 27] on button at bounding box center [23, 24] width 17 height 19
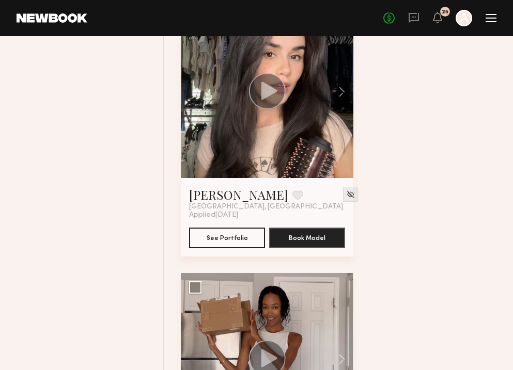
scroll to position [9811, 0]
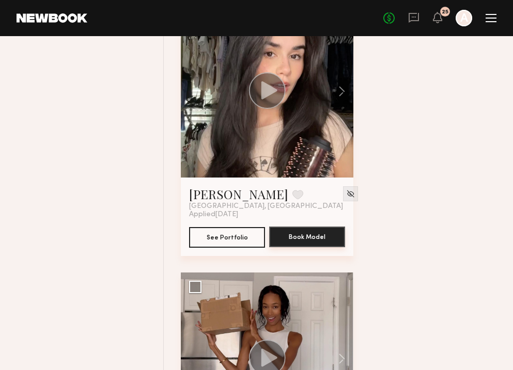
click at [303, 239] on button "Book Model" at bounding box center [307, 237] width 76 height 21
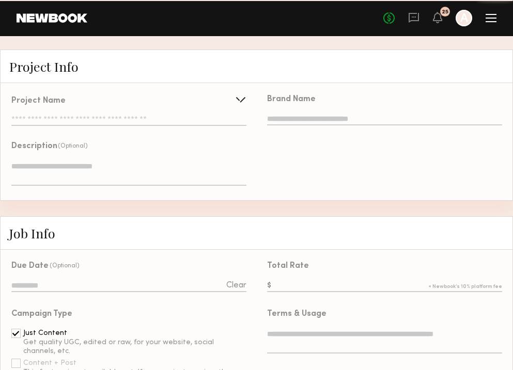
type input "**********"
type textarea "**********"
type input "**********"
type textarea "**********"
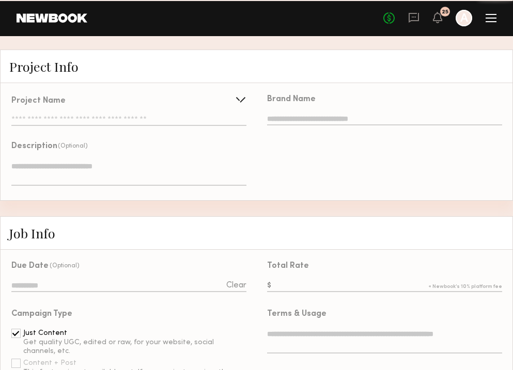
type textarea "**********"
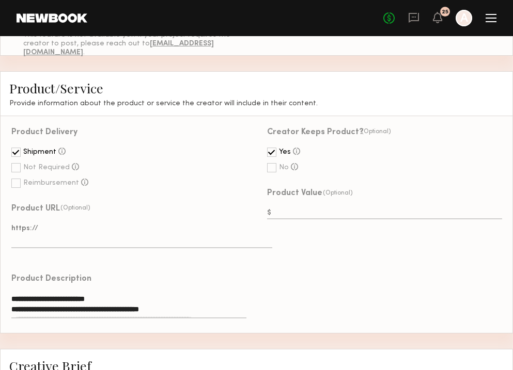
scroll to position [434, 0]
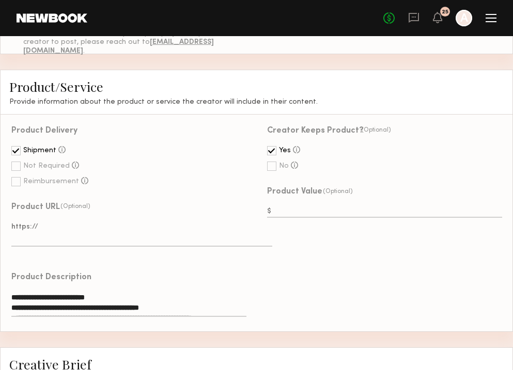
click at [357, 266] on div "Creator Keeps Product? (Optional) Yes The creator keeps the product after the p…" at bounding box center [385, 223] width 256 height 217
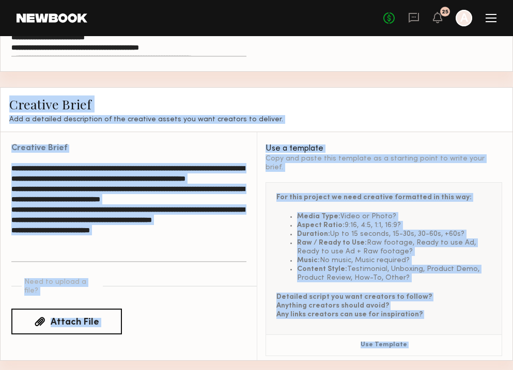
scroll to position [727, 0]
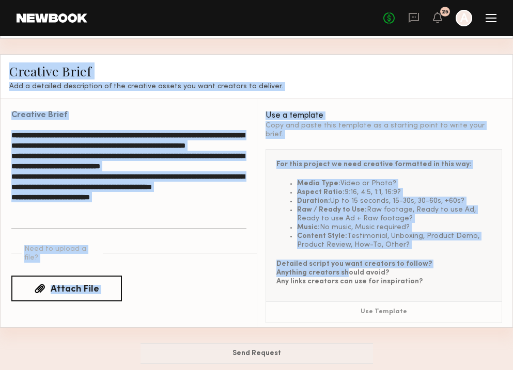
drag, startPoint x: 357, startPoint y: 266, endPoint x: 343, endPoint y: 256, distance: 17.0
click at [217, 285] on div "Need to upload a file? Attach File" at bounding box center [134, 273] width 246 height 58
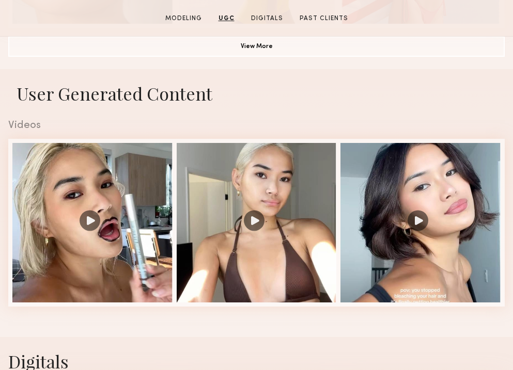
scroll to position [950, 0]
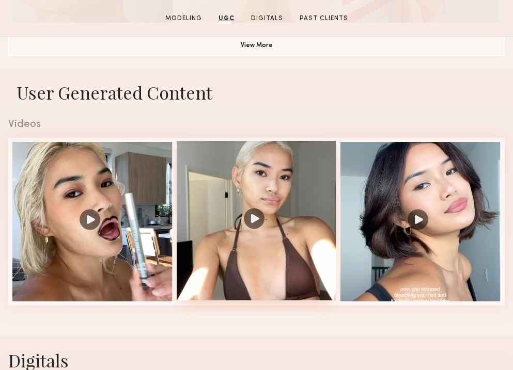
click at [249, 216] on div at bounding box center [257, 221] width 160 height 160
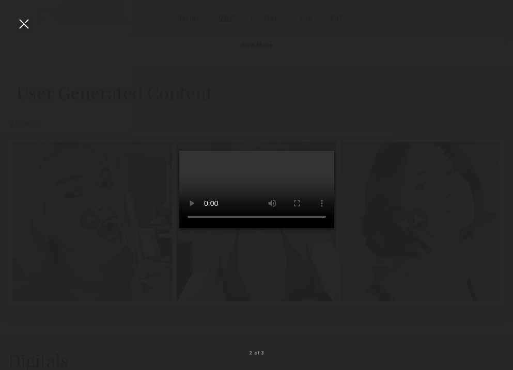
click at [27, 23] on div at bounding box center [23, 23] width 17 height 17
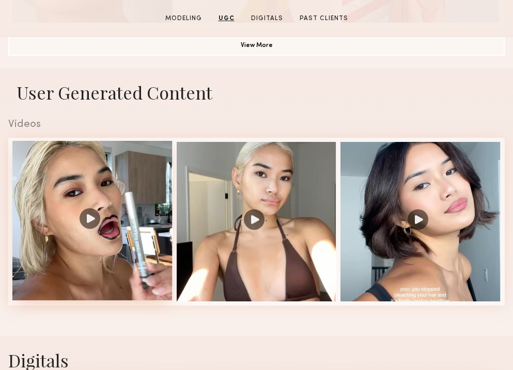
click at [87, 227] on div at bounding box center [92, 221] width 160 height 160
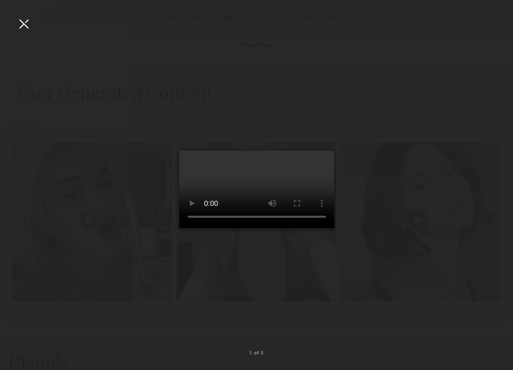
click at [27, 27] on div at bounding box center [23, 23] width 17 height 17
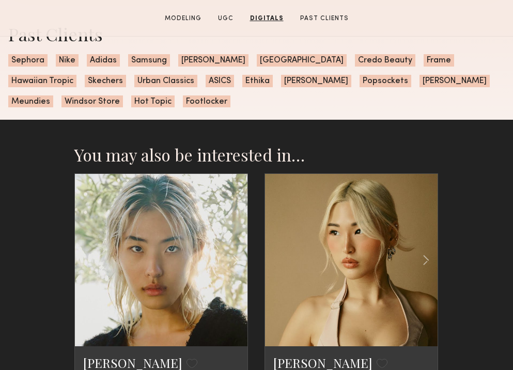
scroll to position [1673, 0]
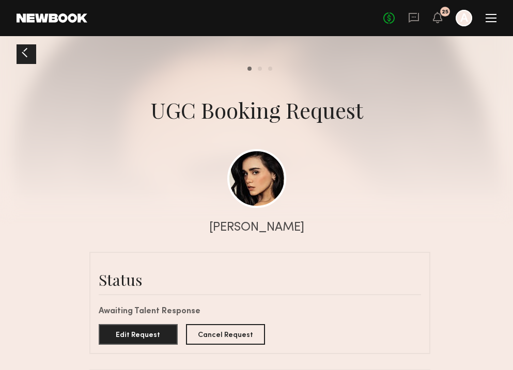
scroll to position [603, 0]
click at [436, 23] on icon at bounding box center [437, 23] width 3 height 2
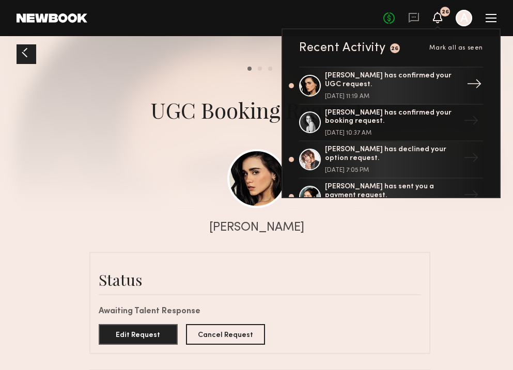
click at [408, 88] on div "[PERSON_NAME] has confirmed your UGC request." at bounding box center [392, 81] width 134 height 18
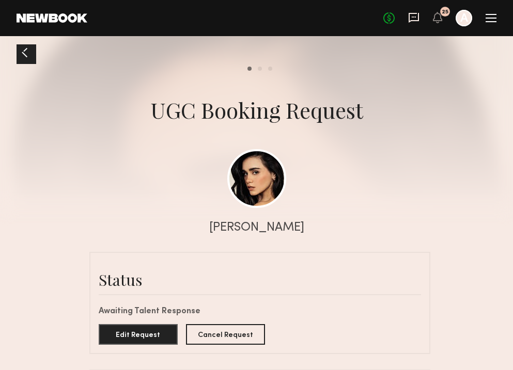
click at [413, 12] on icon at bounding box center [413, 17] width 11 height 11
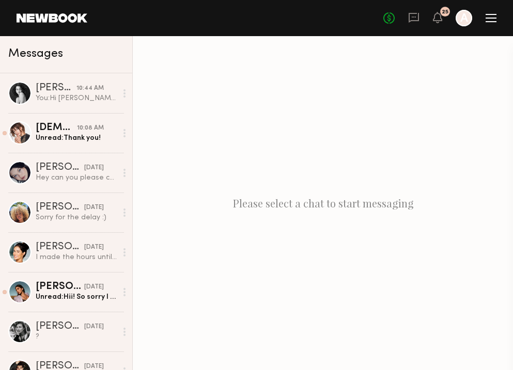
click at [443, 20] on div "No fees up to $5,000 25 A" at bounding box center [439, 18] width 113 height 17
click at [436, 22] on icon at bounding box center [437, 23] width 3 height 2
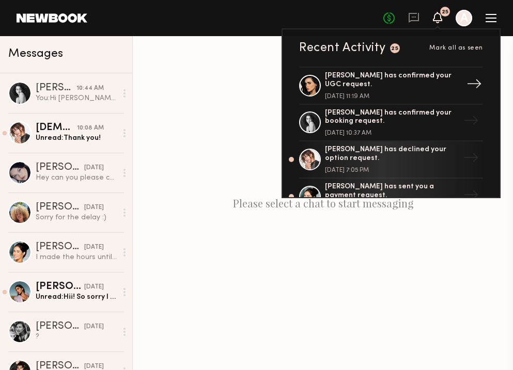
click at [383, 81] on div "[PERSON_NAME] has confirmed your UGC request." at bounding box center [392, 81] width 134 height 18
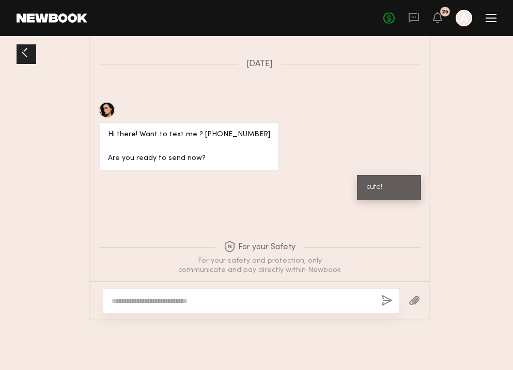
scroll to position [1123, 0]
click at [283, 302] on textarea at bounding box center [242, 301] width 261 height 10
type textarea "**********"
click at [382, 303] on button "button" at bounding box center [386, 301] width 11 height 13
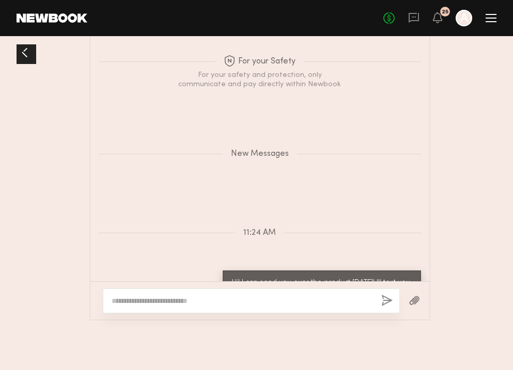
scroll to position [874, 0]
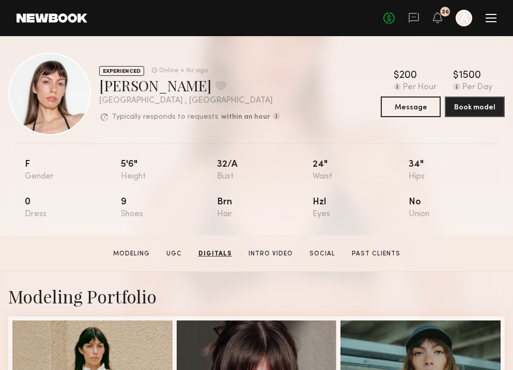
scroll to position [1405, 0]
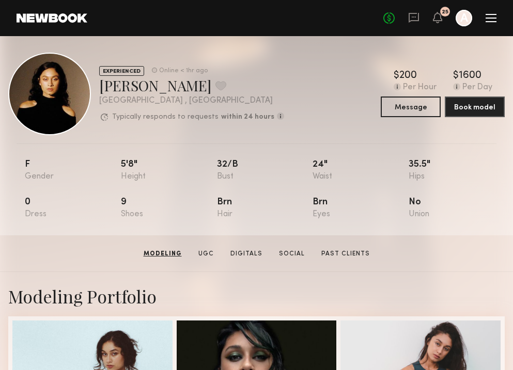
scroll to position [207, 0]
